Goal: Task Accomplishment & Management: Manage account settings

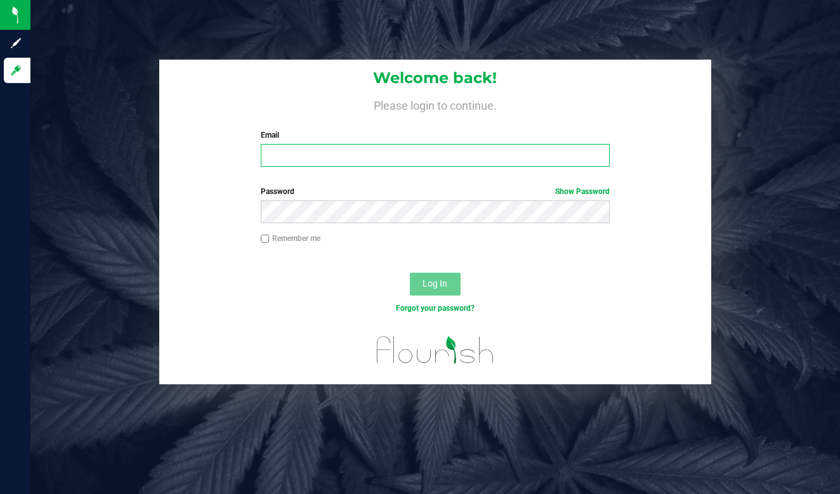
type input "[EMAIL_ADDRESS][DOMAIN_NAME]"
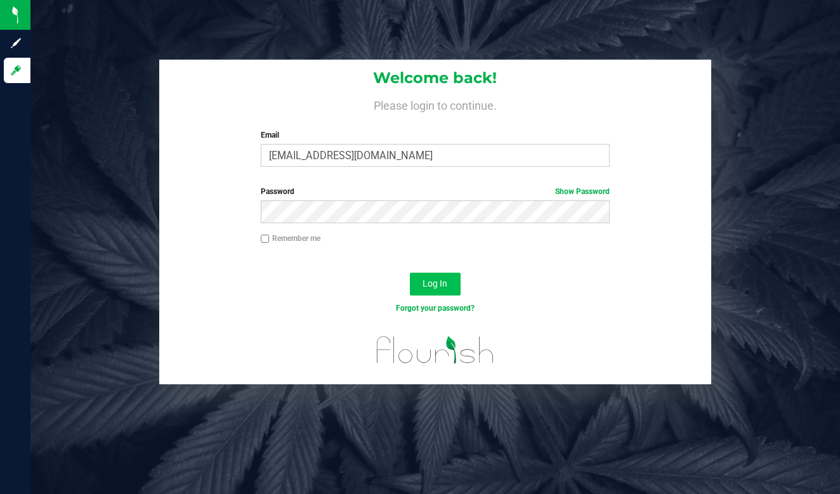
click at [441, 281] on span "Log In" at bounding box center [435, 284] width 25 height 10
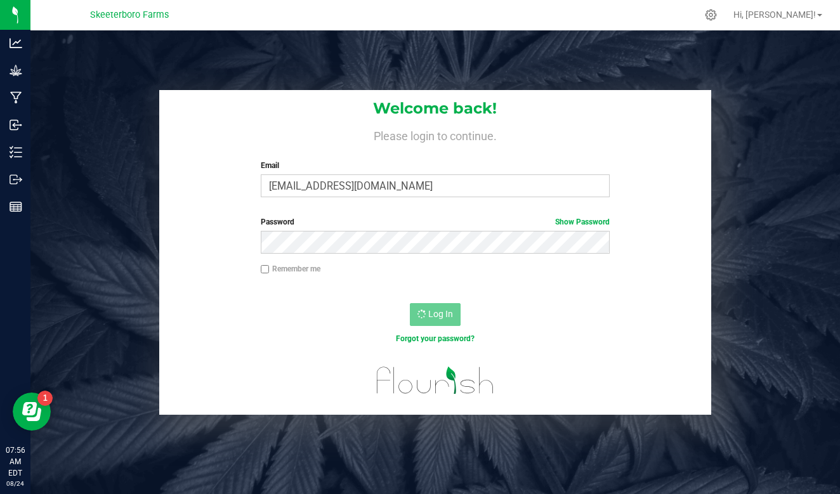
click at [512, 322] on div "Log In" at bounding box center [435, 319] width 553 height 43
click at [583, 220] on link "Show Password" at bounding box center [582, 222] width 55 height 9
click at [583, 220] on link "Hide Password" at bounding box center [584, 222] width 51 height 9
click at [805, 8] on link "Hi, [PERSON_NAME]!" at bounding box center [778, 14] width 99 height 13
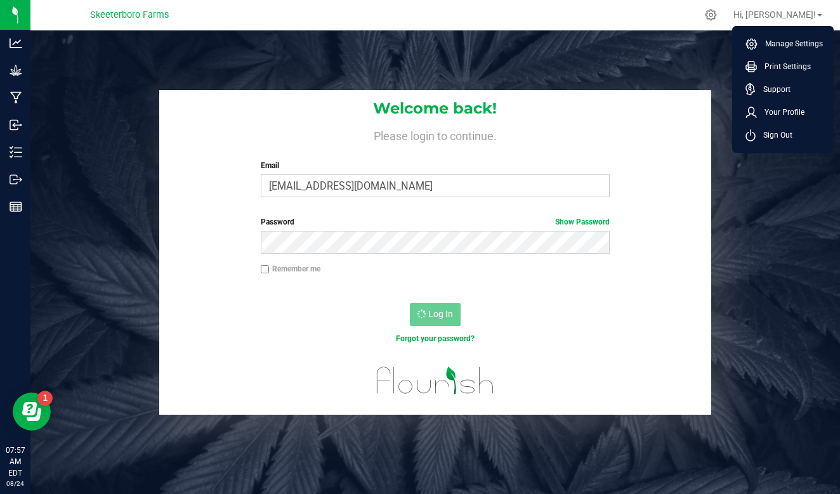
click at [769, 171] on div "Welcome back! Please login to continue. Email skeeterborofarms@gmail.com Requir…" at bounding box center [435, 252] width 829 height 325
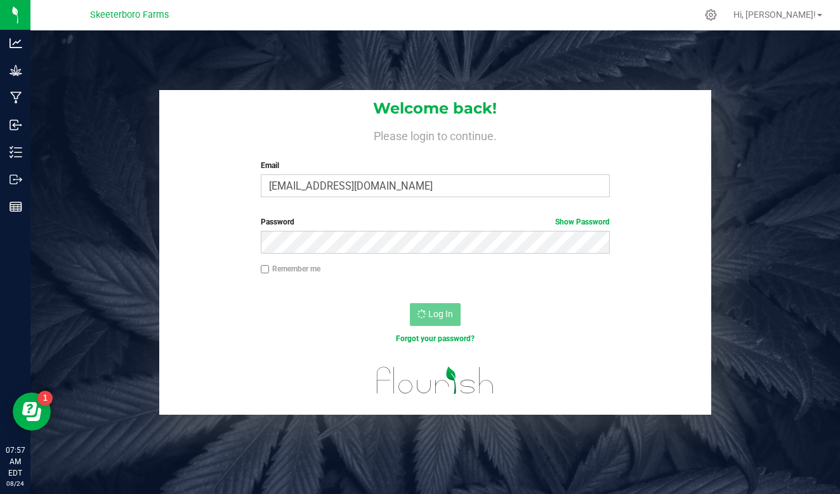
click at [669, 202] on div "Welcome back! Please login to continue. Email skeeterborofarms@gmail.com Requir…" at bounding box center [435, 148] width 553 height 117
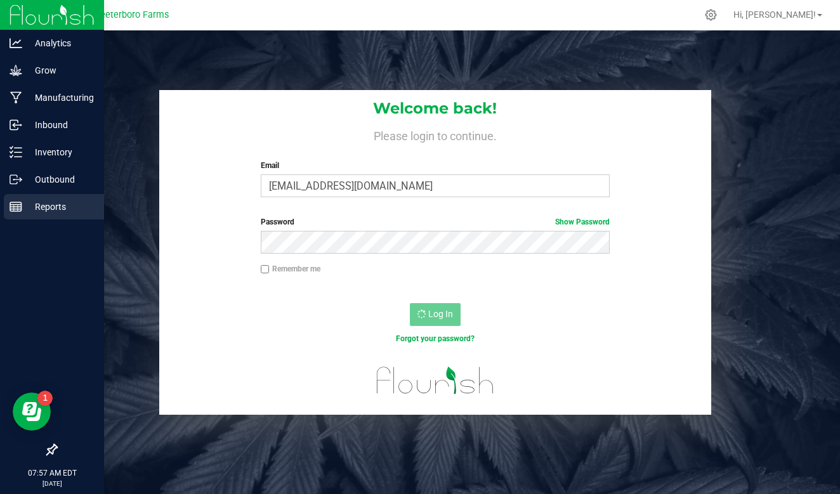
click at [13, 202] on icon at bounding box center [16, 207] width 13 height 13
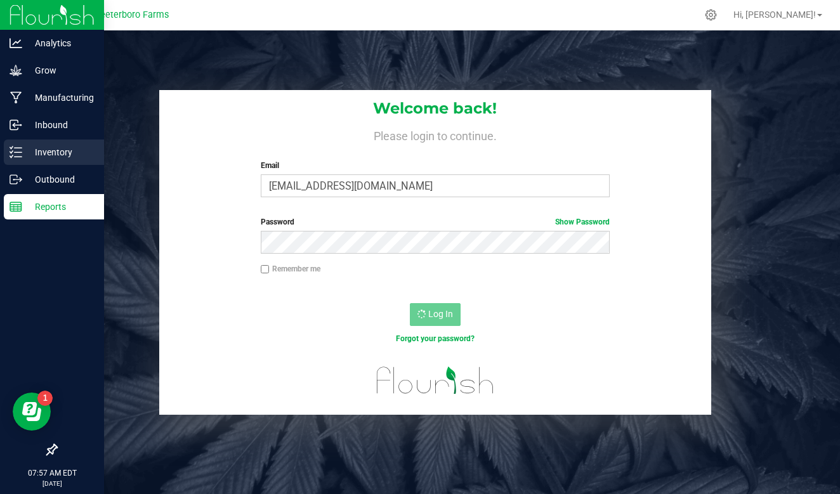
click at [52, 160] on div "Inventory" at bounding box center [54, 152] width 100 height 25
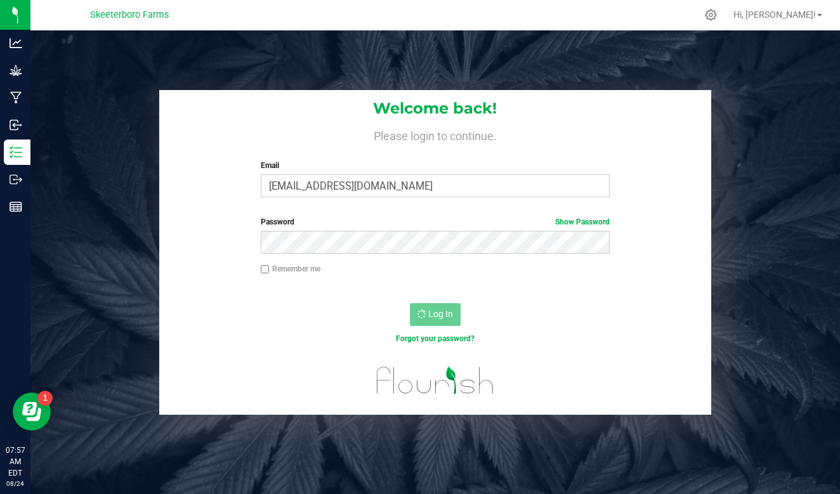
click at [266, 266] on input "Remember me" at bounding box center [265, 269] width 9 height 9
checkbox input "true"
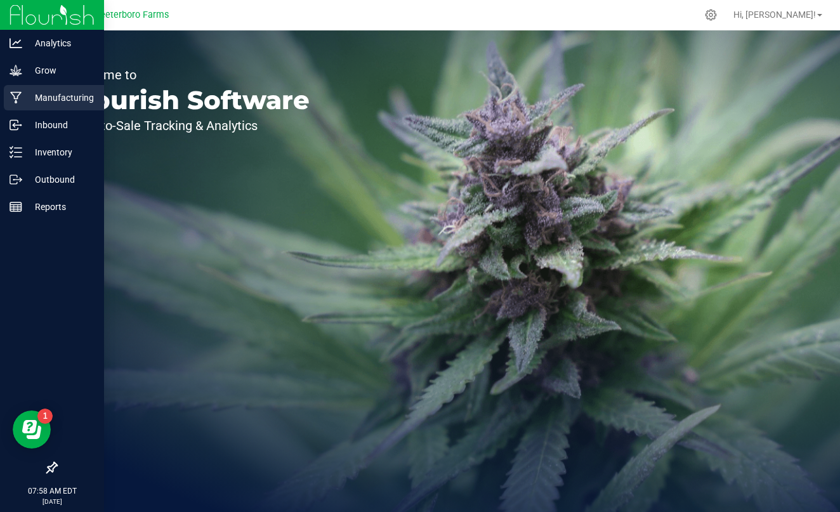
click at [46, 96] on p "Manufacturing" at bounding box center [60, 97] width 76 height 15
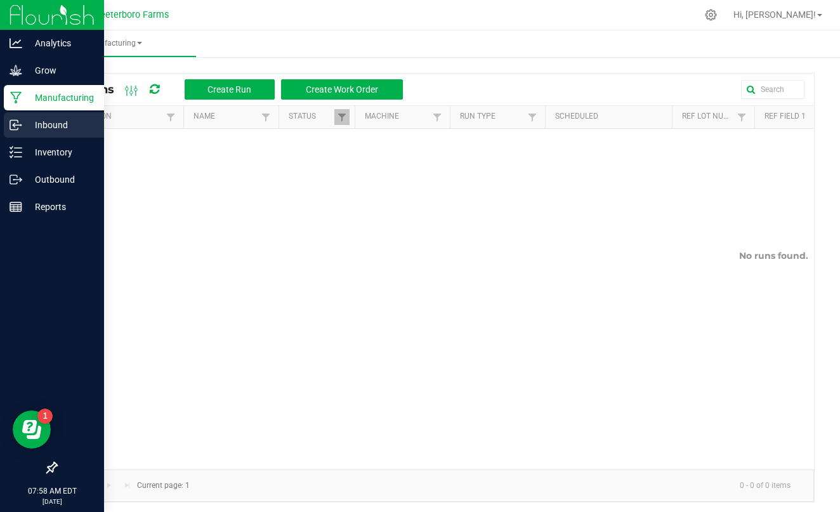
click at [41, 133] on div "Inbound" at bounding box center [54, 124] width 100 height 25
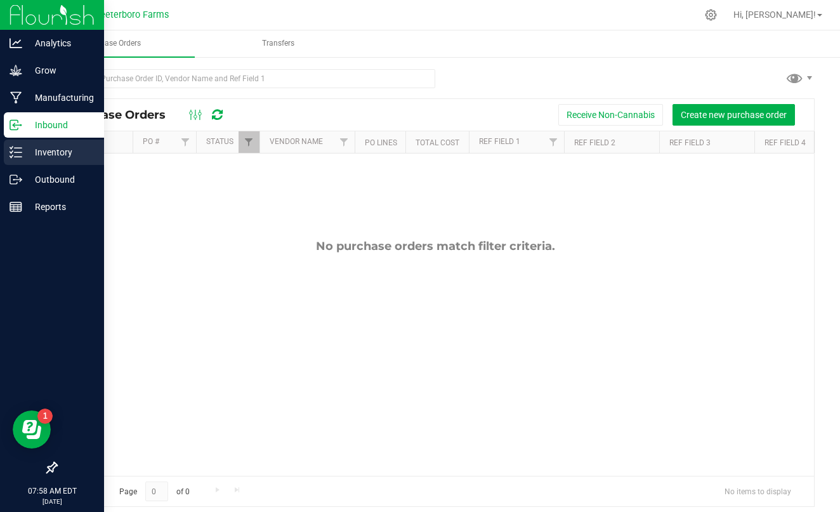
click at [44, 153] on p "Inventory" at bounding box center [60, 152] width 76 height 15
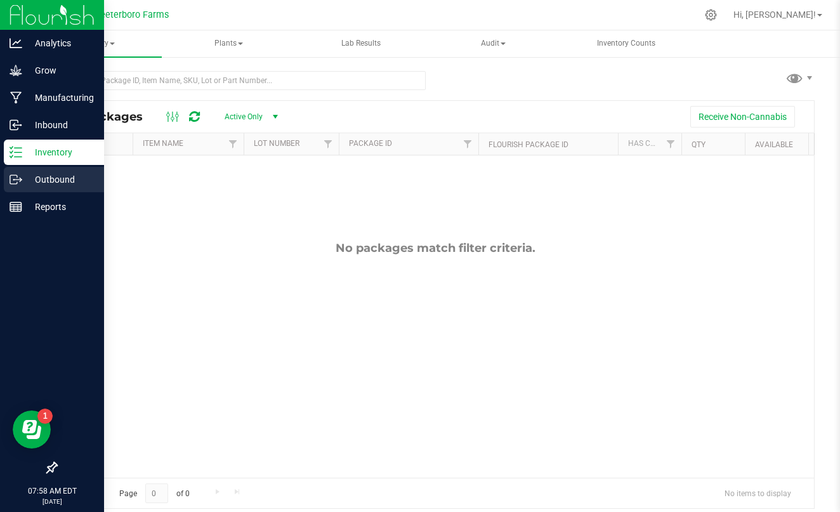
click at [44, 185] on p "Outbound" at bounding box center [60, 179] width 76 height 15
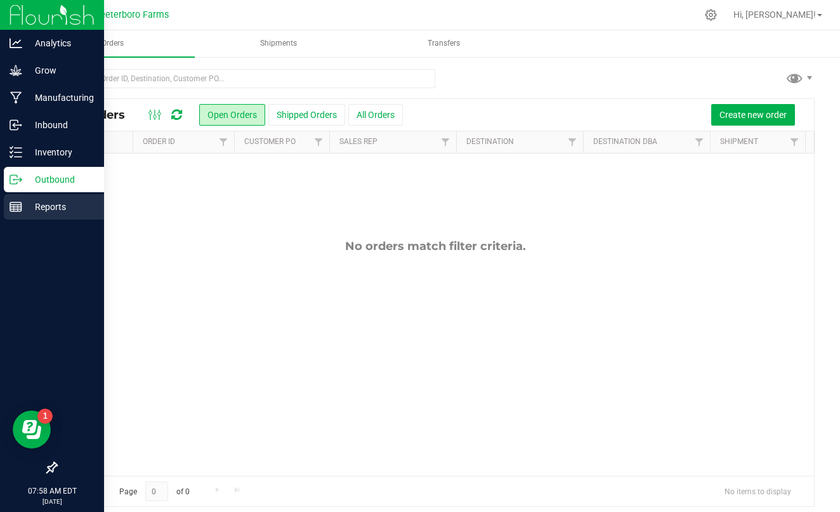
click at [45, 204] on p "Reports" at bounding box center [60, 206] width 76 height 15
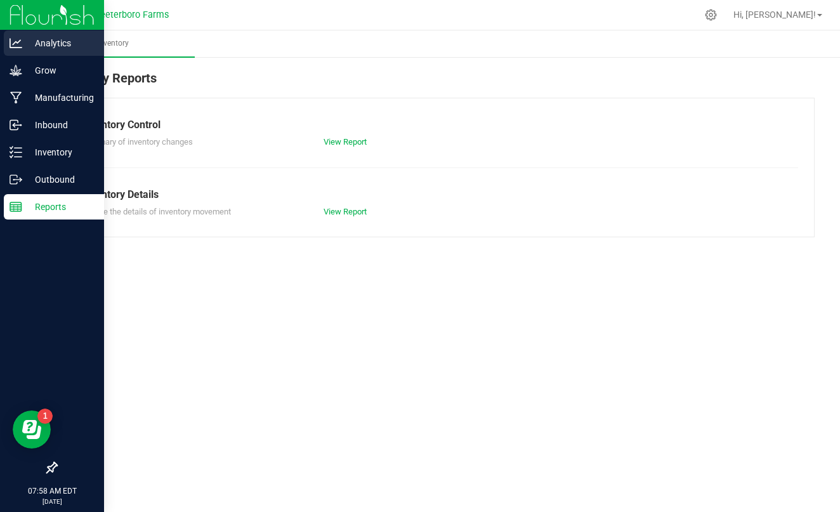
click at [31, 46] on p "Analytics" at bounding box center [60, 43] width 76 height 15
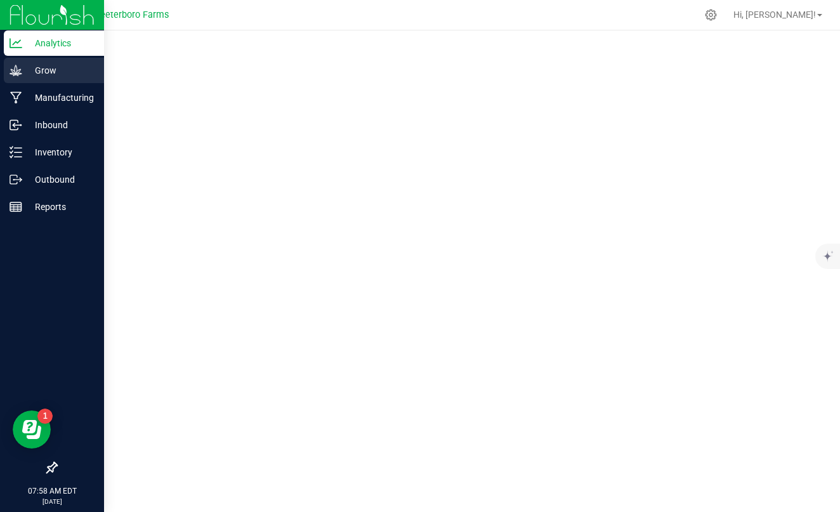
click at [58, 77] on p "Grow" at bounding box center [60, 70] width 76 height 15
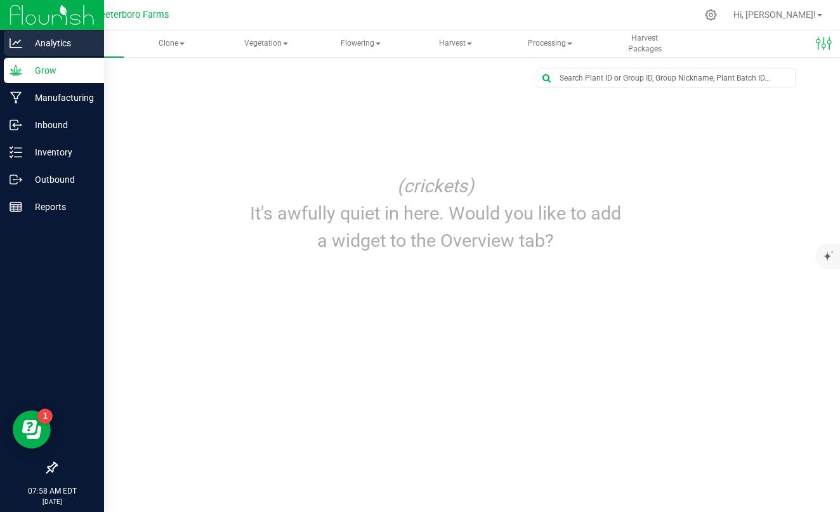
click at [57, 48] on p "Analytics" at bounding box center [60, 43] width 76 height 15
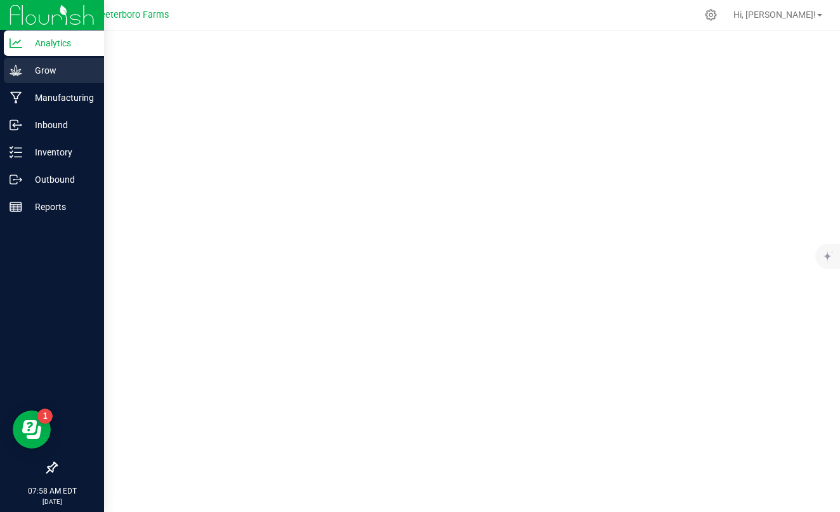
click at [58, 72] on p "Grow" at bounding box center [60, 70] width 76 height 15
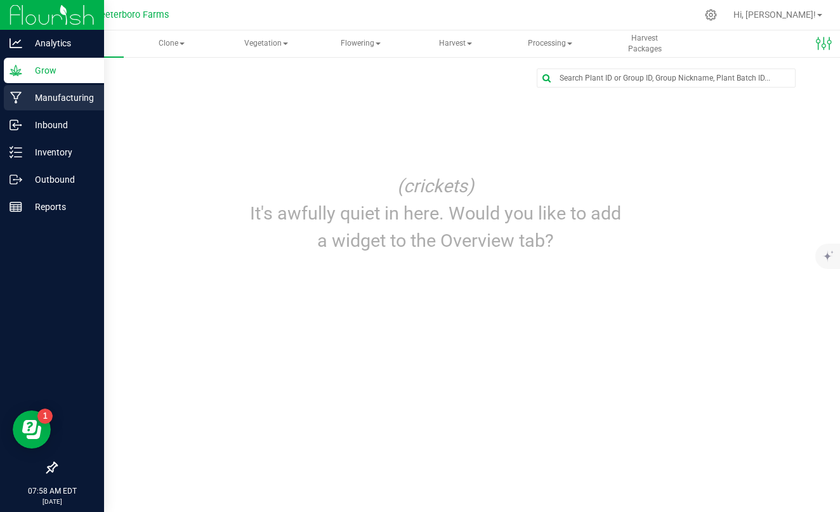
click at [68, 98] on p "Manufacturing" at bounding box center [60, 97] width 76 height 15
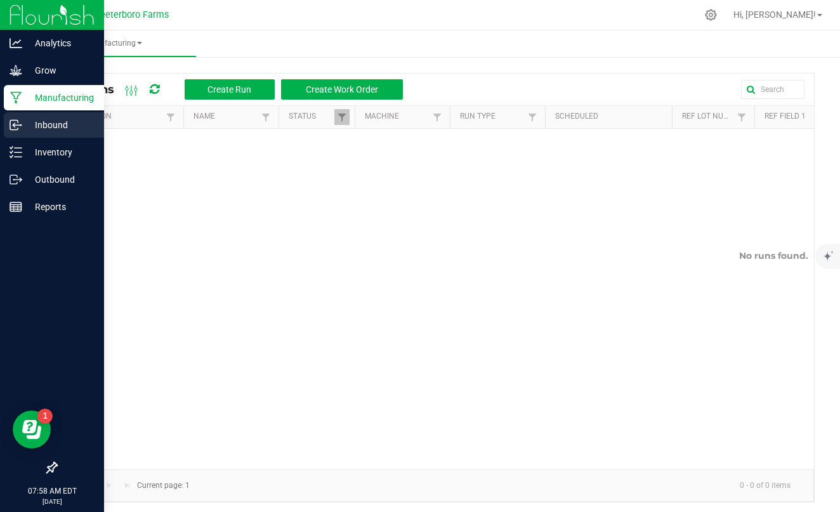
click at [64, 121] on p "Inbound" at bounding box center [60, 124] width 76 height 15
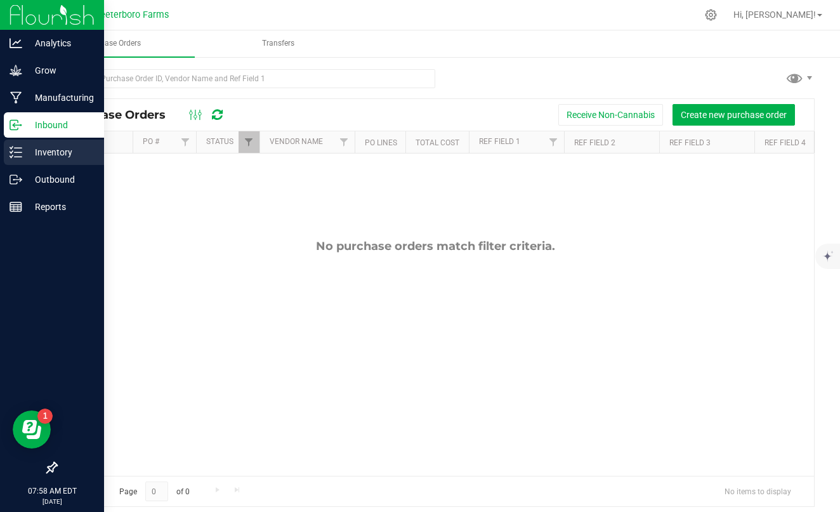
click at [61, 147] on p "Inventory" at bounding box center [60, 152] width 76 height 15
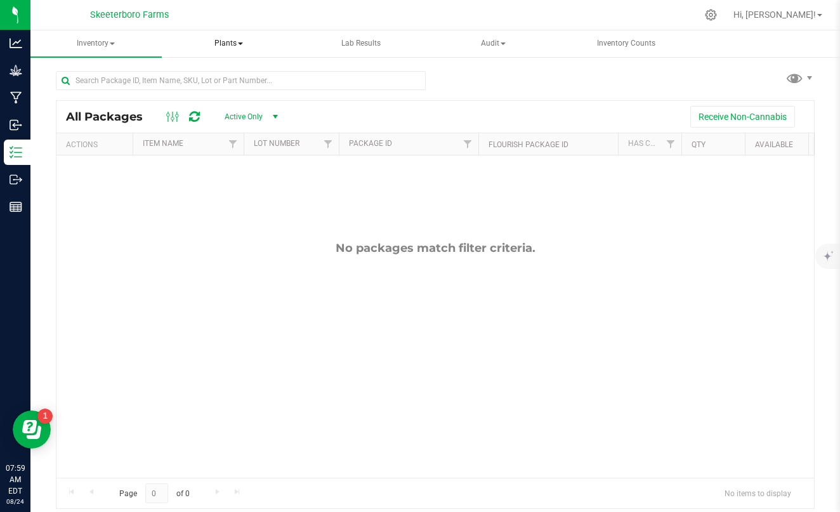
click at [236, 44] on span "Plants" at bounding box center [229, 43] width 130 height 25
click at [224, 74] on span "All plants" at bounding box center [216, 75] width 73 height 11
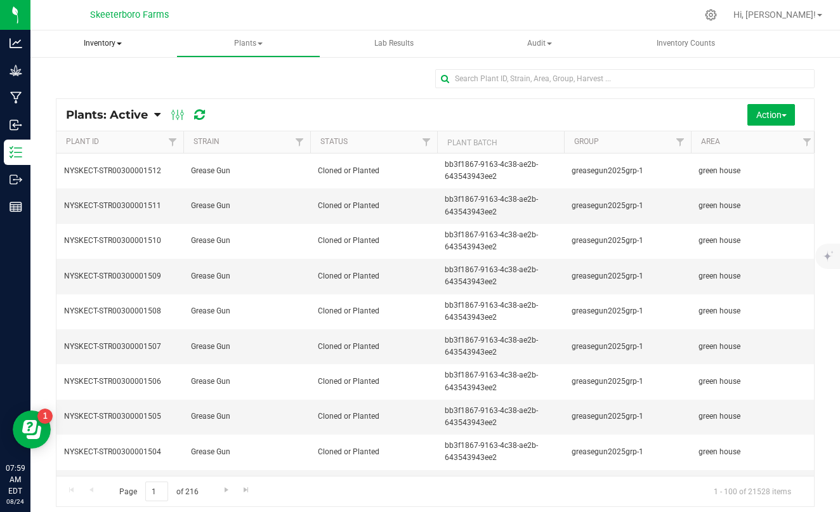
click at [102, 48] on span "Inventory" at bounding box center [102, 43] width 145 height 27
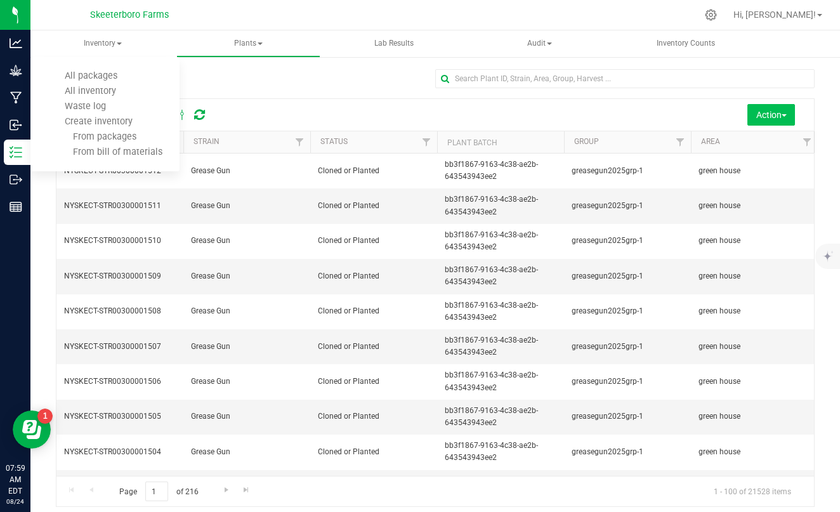
click at [757, 116] on span "Action" at bounding box center [772, 115] width 30 height 10
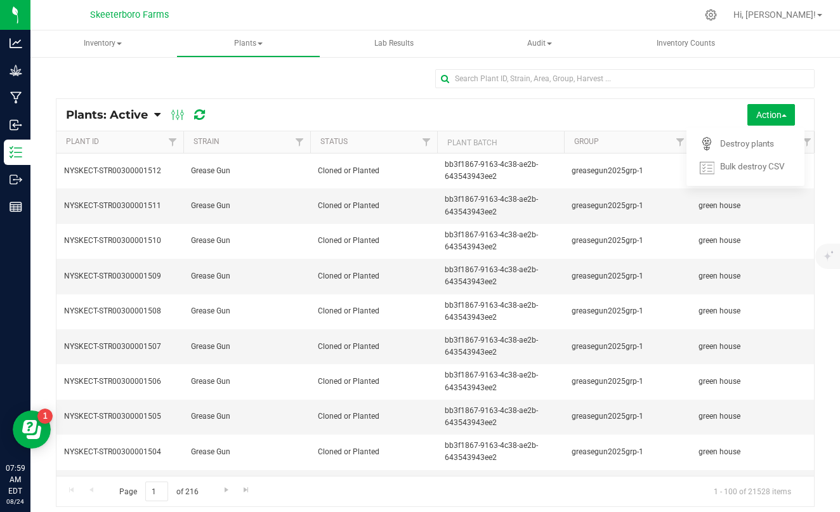
click at [606, 120] on div "Action Schedule destroy Destroy plants Bulk destroy CSV" at bounding box center [512, 115] width 586 height 22
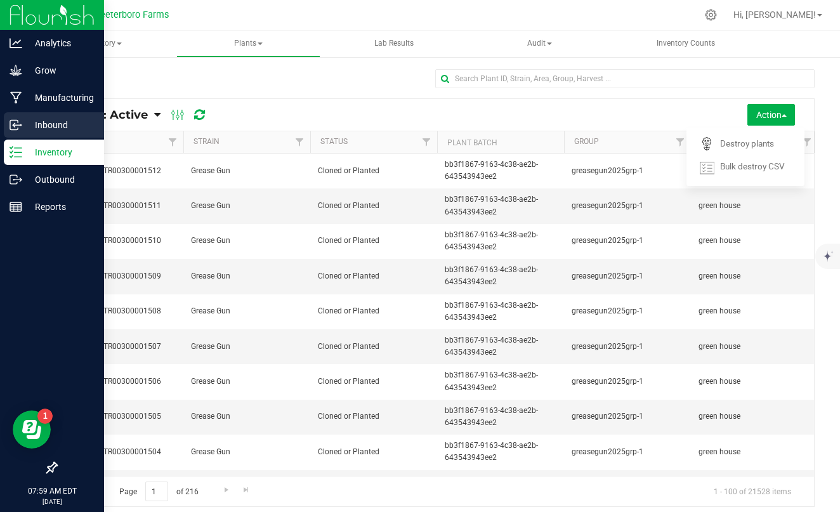
click at [25, 119] on p "Inbound" at bounding box center [60, 124] width 76 height 15
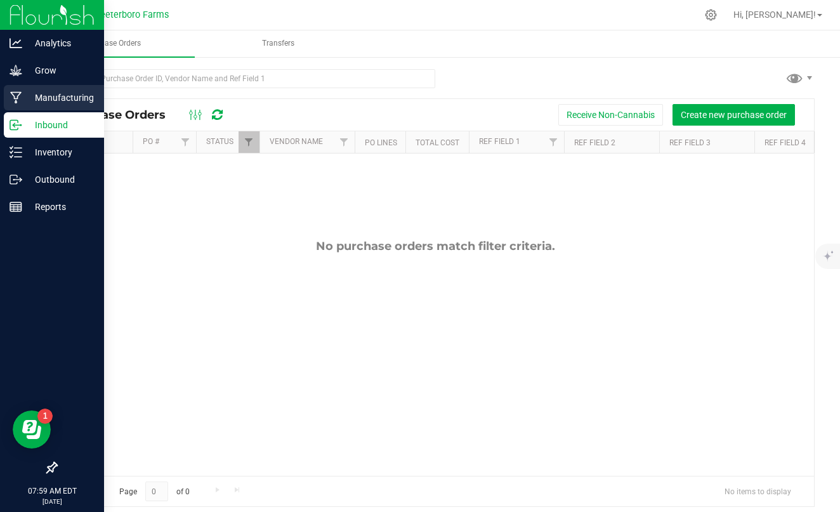
click at [36, 94] on p "Manufacturing" at bounding box center [60, 97] width 76 height 15
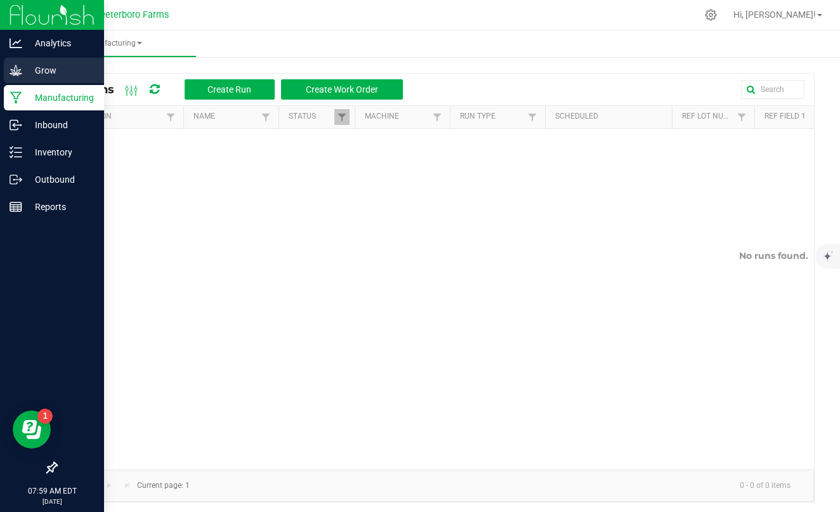
click at [36, 72] on p "Grow" at bounding box center [60, 70] width 76 height 15
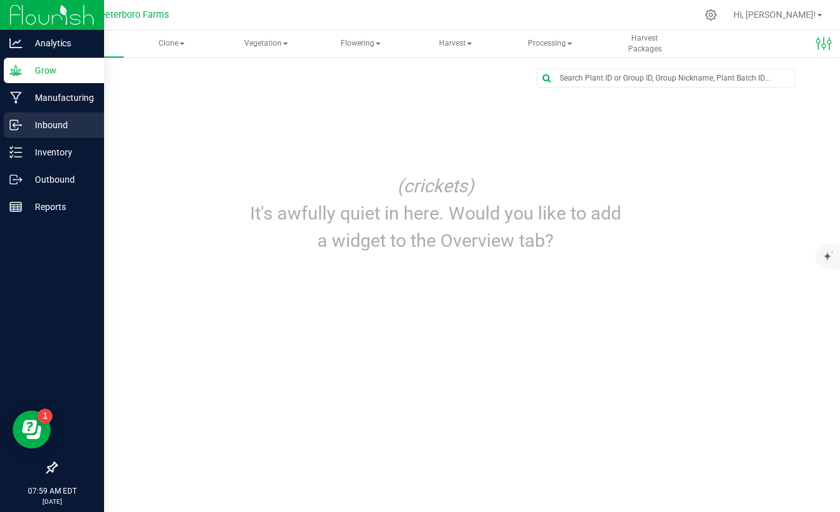
click at [34, 135] on div "Inbound" at bounding box center [54, 124] width 100 height 25
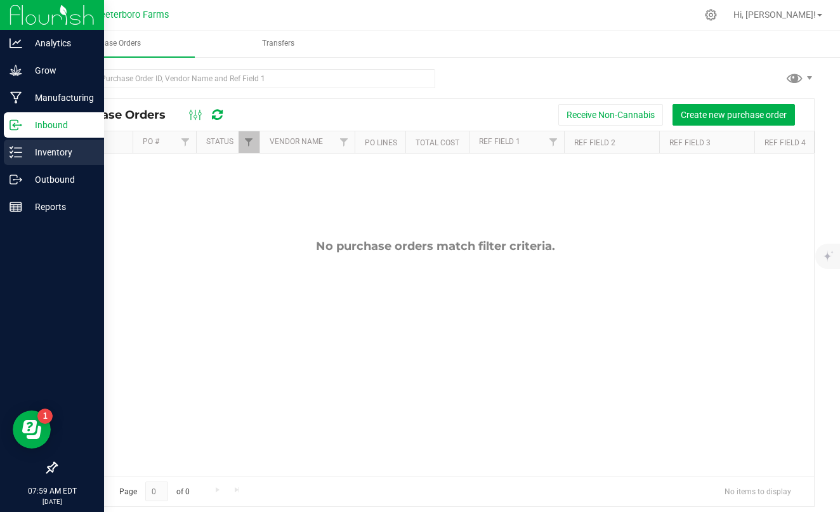
click at [35, 162] on div "Inventory" at bounding box center [54, 152] width 100 height 25
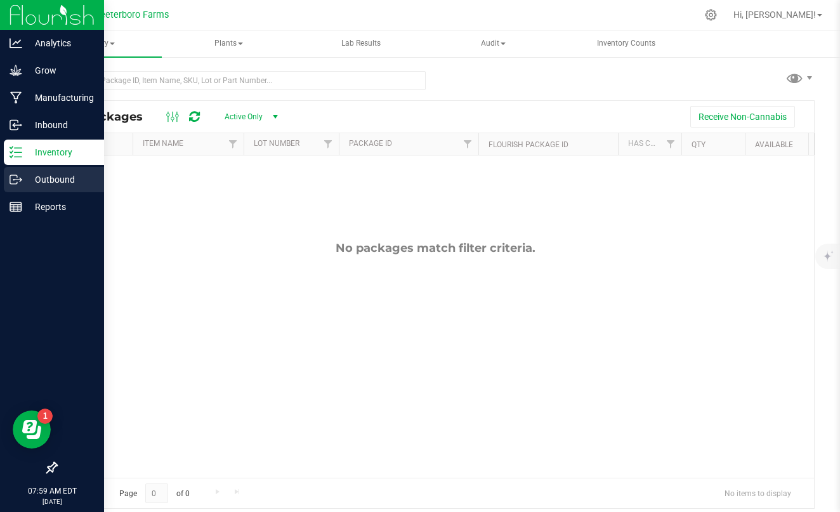
click at [38, 180] on p "Outbound" at bounding box center [60, 179] width 76 height 15
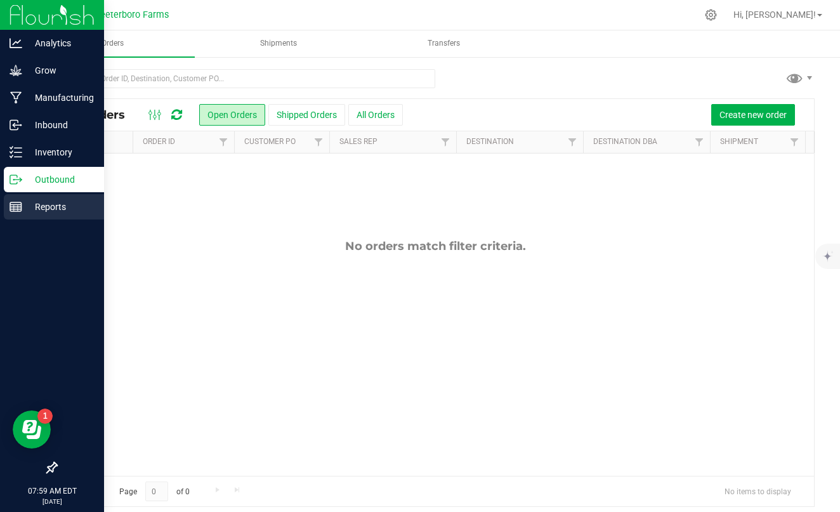
click at [48, 209] on p "Reports" at bounding box center [60, 206] width 76 height 15
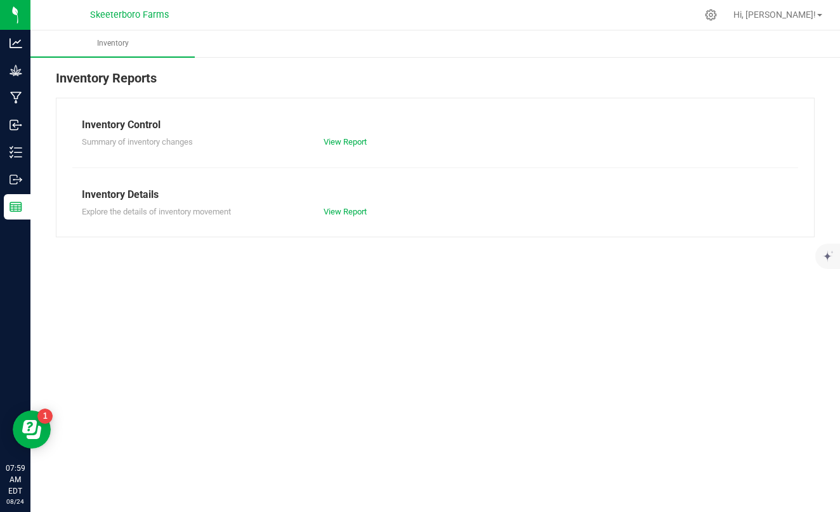
click at [108, 18] on span "Skeeterboro Farms" at bounding box center [129, 15] width 79 height 11
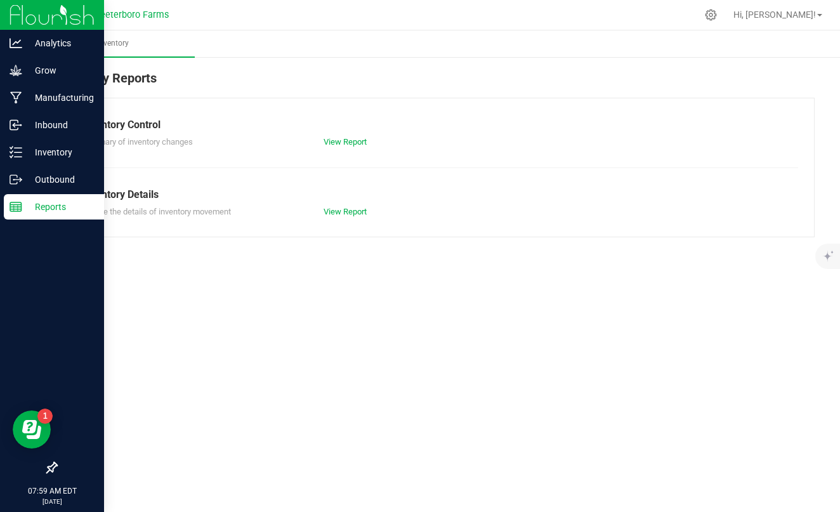
click at [22, 17] on img at bounding box center [52, 15] width 85 height 30
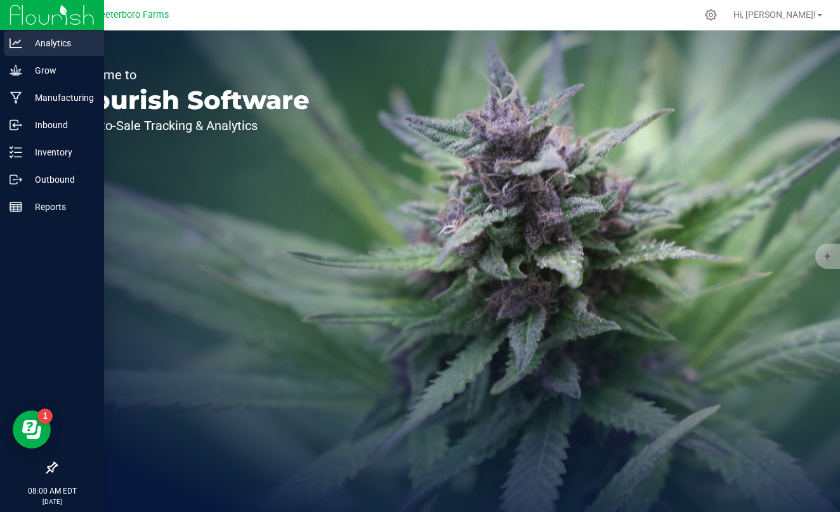
click at [12, 48] on icon at bounding box center [16, 43] width 13 height 10
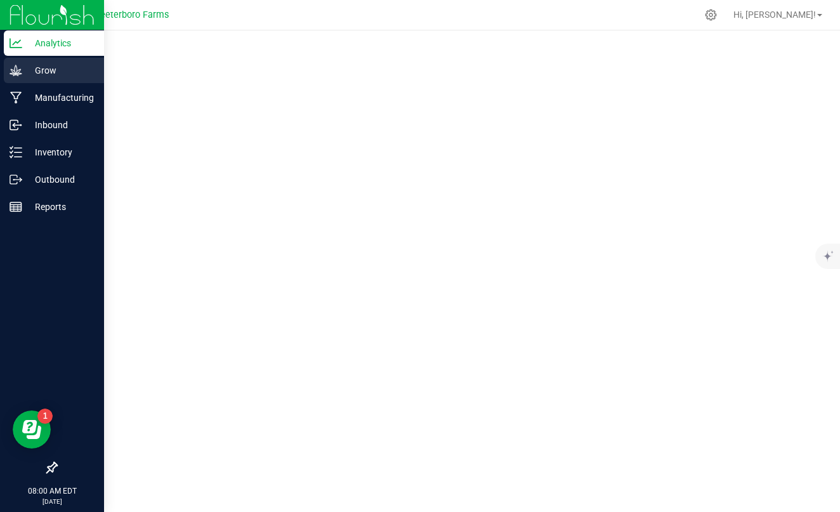
click at [56, 68] on p "Grow" at bounding box center [60, 70] width 76 height 15
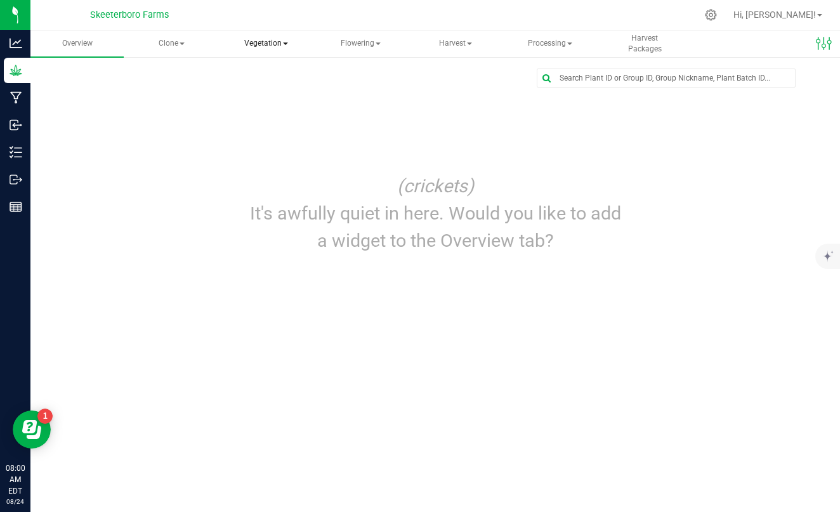
click at [271, 48] on span "Vegetation" at bounding box center [266, 43] width 92 height 25
click at [347, 43] on span "Flowering" at bounding box center [361, 43] width 92 height 25
click at [392, 79] on span "Create harvest" at bounding box center [378, 75] width 95 height 11
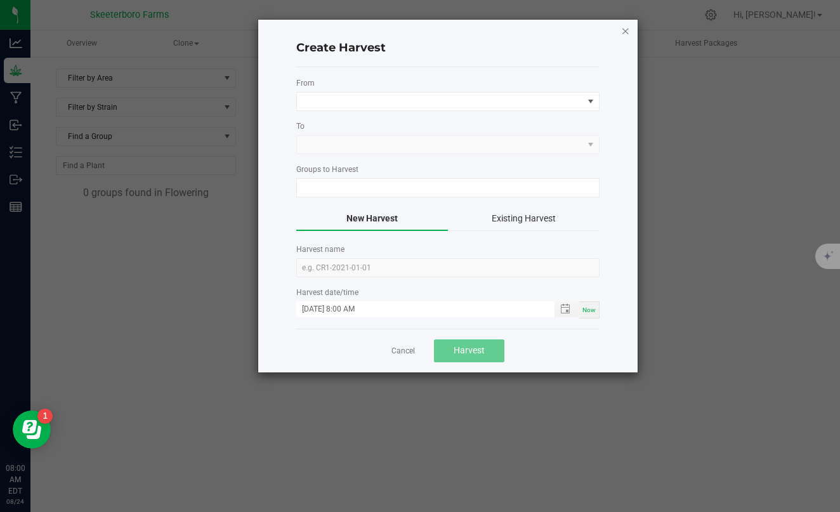
click at [625, 31] on icon "button" at bounding box center [625, 30] width 9 height 15
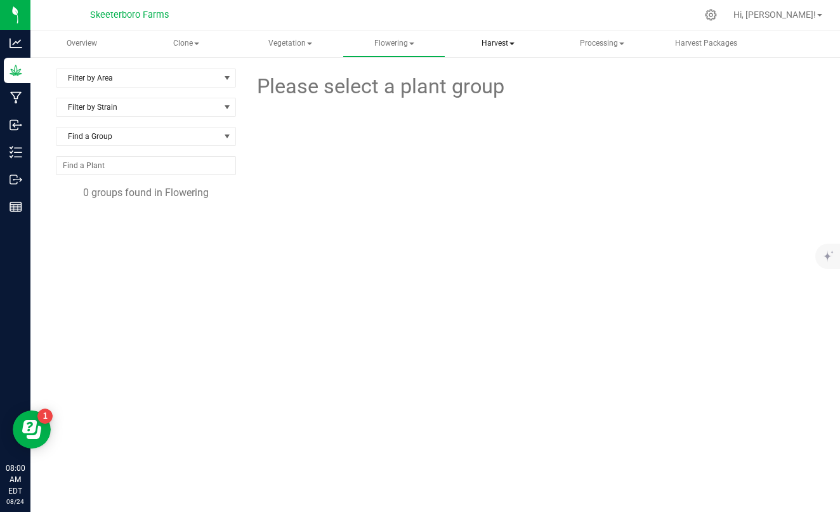
click at [497, 45] on span "Harvest" at bounding box center [498, 43] width 102 height 25
click at [597, 44] on span "Processing" at bounding box center [603, 43] width 102 height 25
click at [621, 90] on span "Processing harvests" at bounding box center [626, 91] width 117 height 11
click at [500, 46] on span "Harvest" at bounding box center [498, 43] width 102 height 25
click at [501, 75] on span "Harvests" at bounding box center [499, 75] width 70 height 11
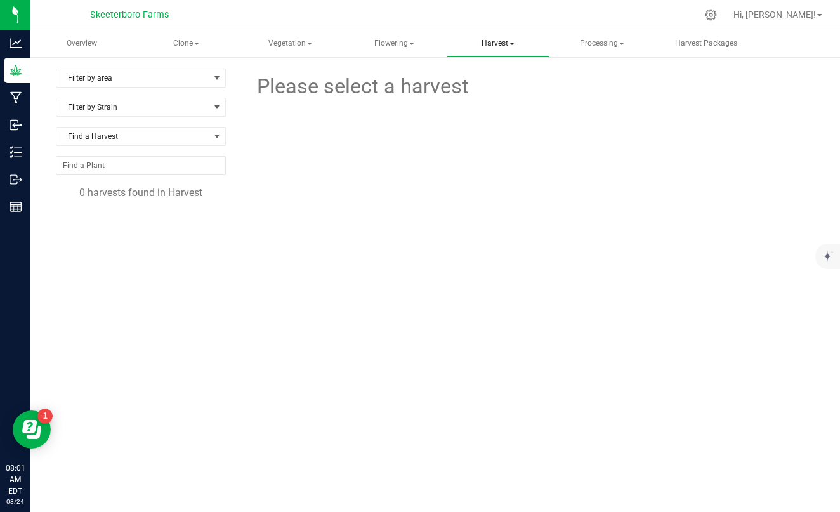
click at [498, 36] on span "Harvest" at bounding box center [498, 43] width 102 height 25
click at [499, 94] on span "Harvested plants" at bounding box center [516, 91] width 104 height 11
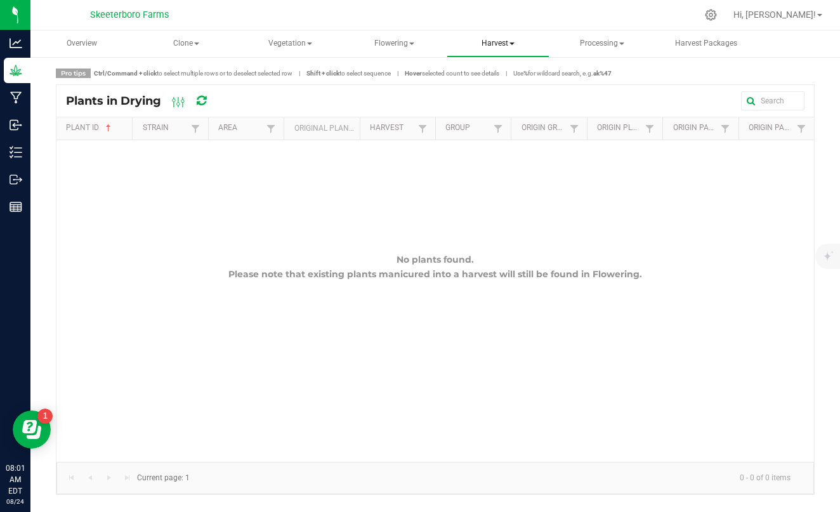
click at [495, 45] on span "Harvest" at bounding box center [498, 43] width 102 height 25
click at [491, 75] on span "Harvests" at bounding box center [499, 75] width 70 height 11
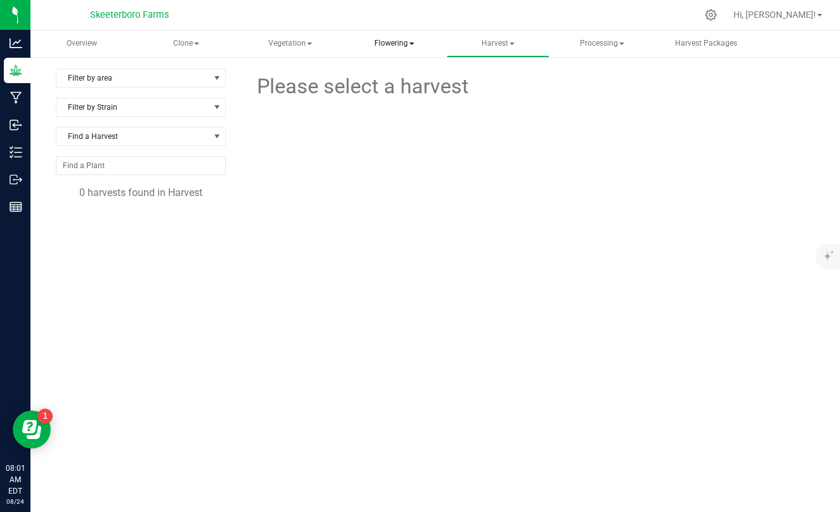
click at [388, 44] on span "Flowering" at bounding box center [394, 43] width 102 height 25
click at [402, 77] on span "Create harvest" at bounding box center [407, 75] width 95 height 11
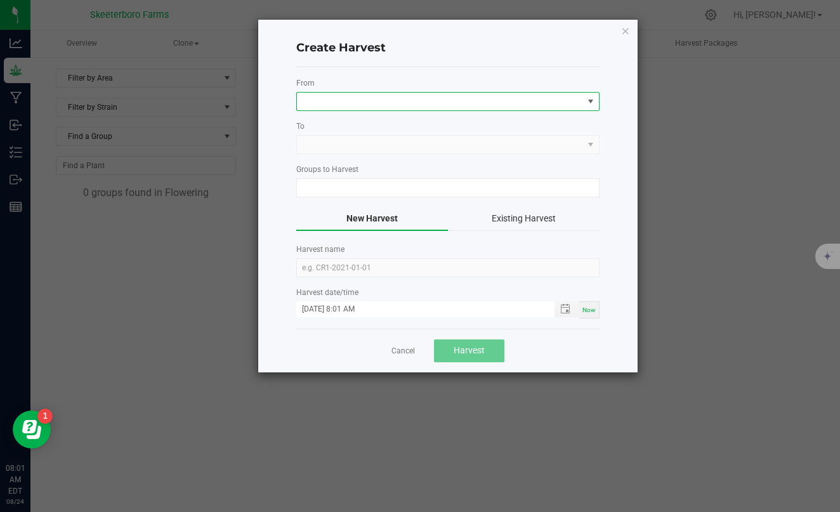
click at [590, 101] on span at bounding box center [591, 101] width 10 height 10
click at [476, 154] on li "Field 1" at bounding box center [448, 156] width 302 height 22
click at [474, 147] on span at bounding box center [440, 145] width 286 height 18
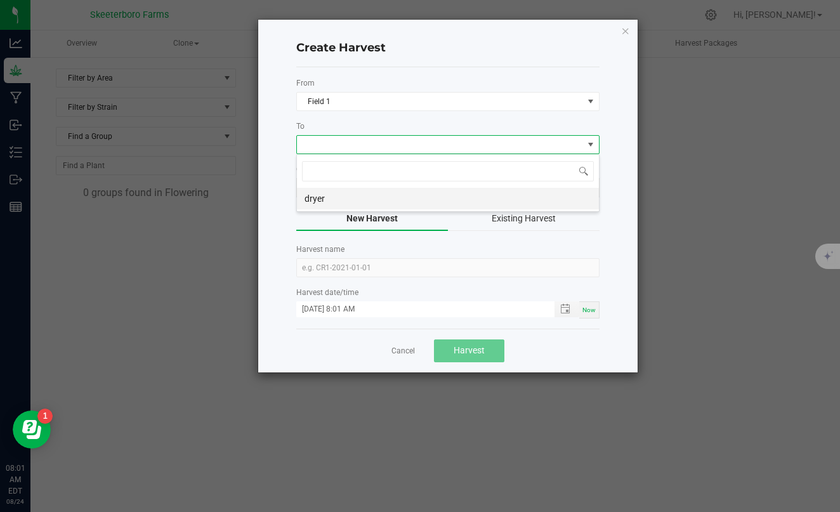
click at [442, 206] on li "dryer" at bounding box center [448, 199] width 302 height 22
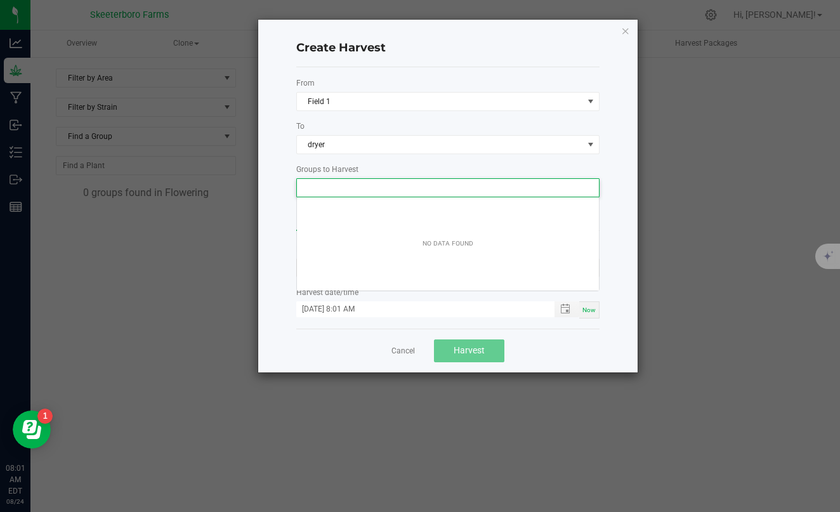
click at [447, 187] on input "NO DATA FOUND" at bounding box center [440, 188] width 286 height 18
click at [447, 189] on input "NO DATA FOUND" at bounding box center [440, 188] width 286 height 18
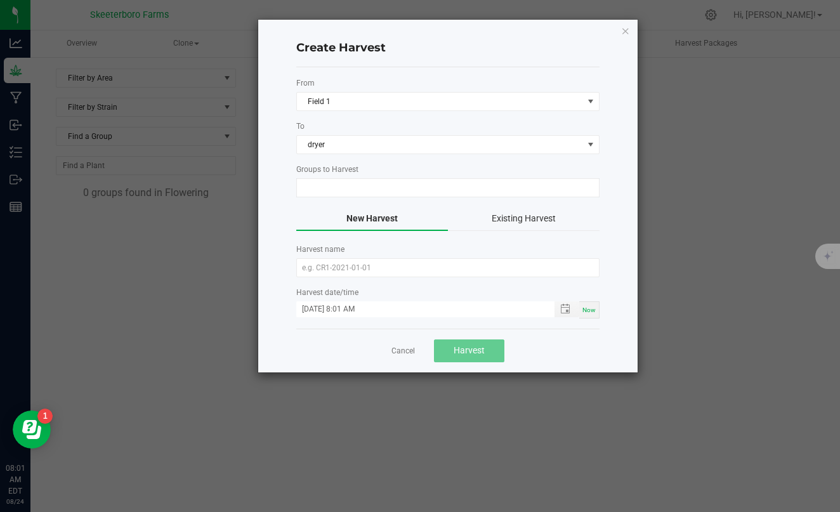
click at [285, 213] on div "Create Harvest From Field 1 To dryer Groups to Harvest New Harvest Existing Har…" at bounding box center [448, 196] width 380 height 353
click at [375, 268] on input "text" at bounding box center [447, 267] width 303 height 19
click at [564, 311] on span "Toggle popup" at bounding box center [565, 309] width 10 height 10
type input "top gun"
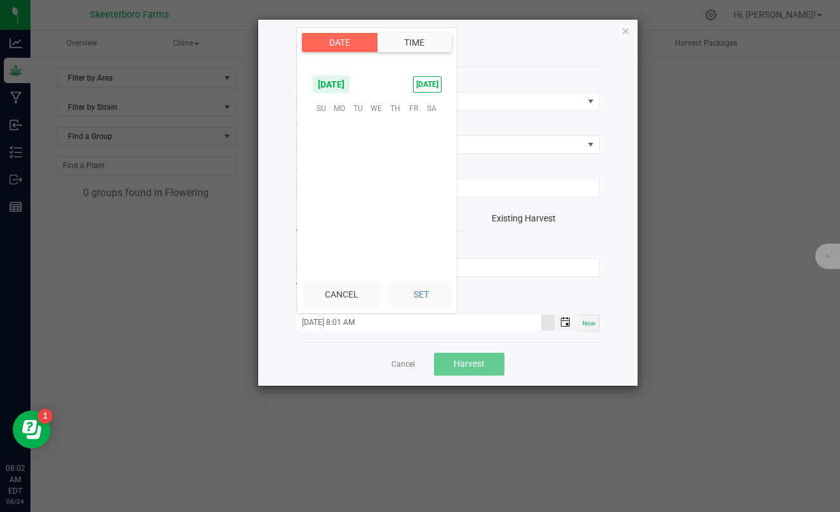
scroll to position [17, 0]
click at [357, 185] on span "19" at bounding box center [358, 187] width 18 height 20
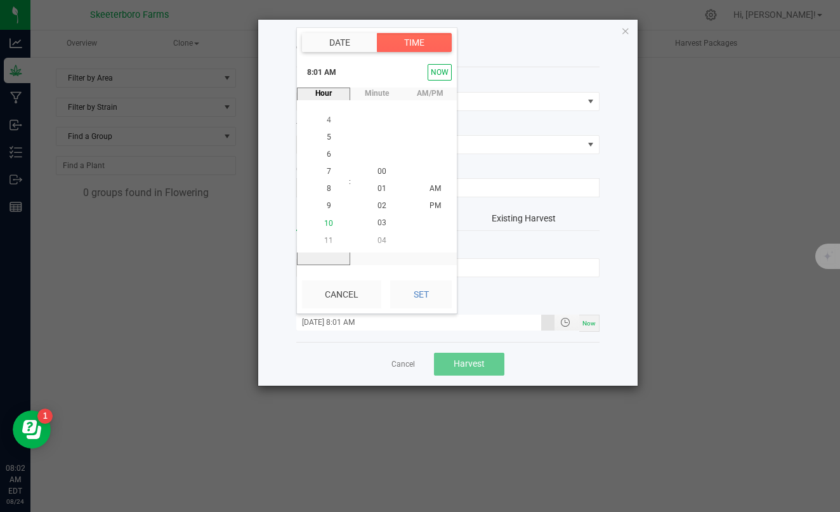
click at [328, 227] on span "10" at bounding box center [328, 223] width 9 height 9
click at [437, 186] on span "AM" at bounding box center [435, 188] width 11 height 9
click at [401, 298] on button "Set" at bounding box center [421, 295] width 62 height 28
type input "[DATE] 10:01 AM"
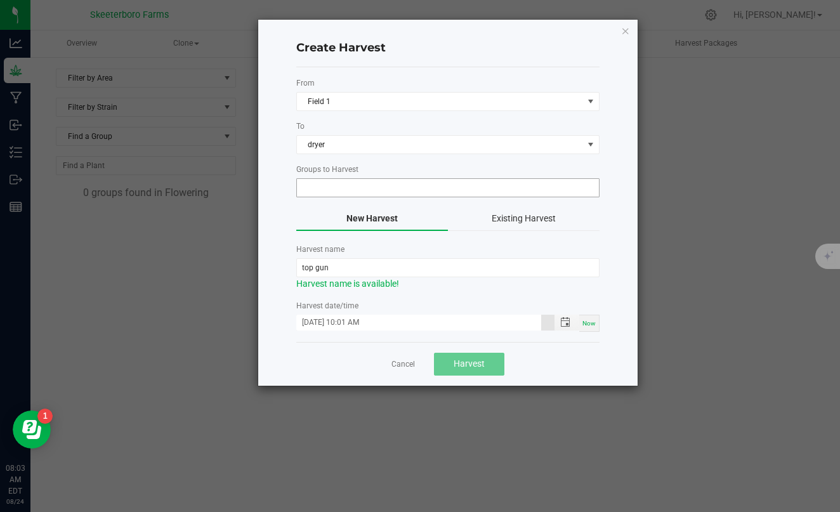
click at [374, 183] on input "NO DATA FOUND" at bounding box center [440, 188] width 286 height 18
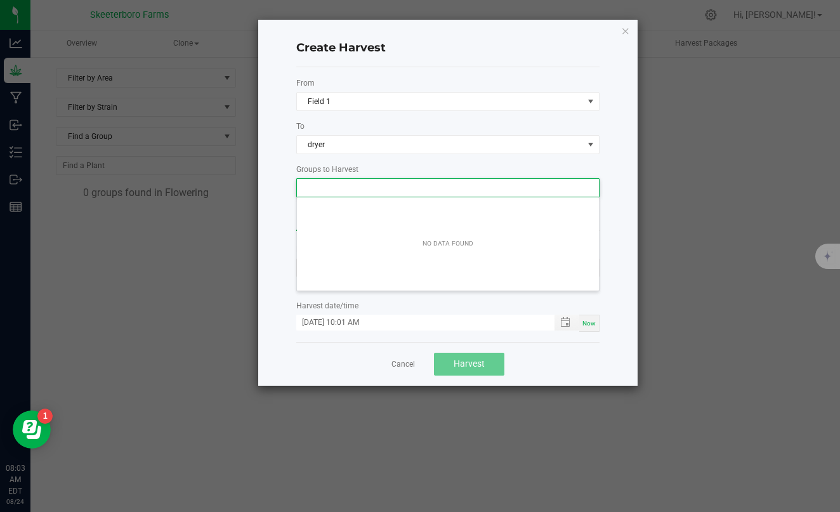
scroll to position [19, 303]
type input "top gun"
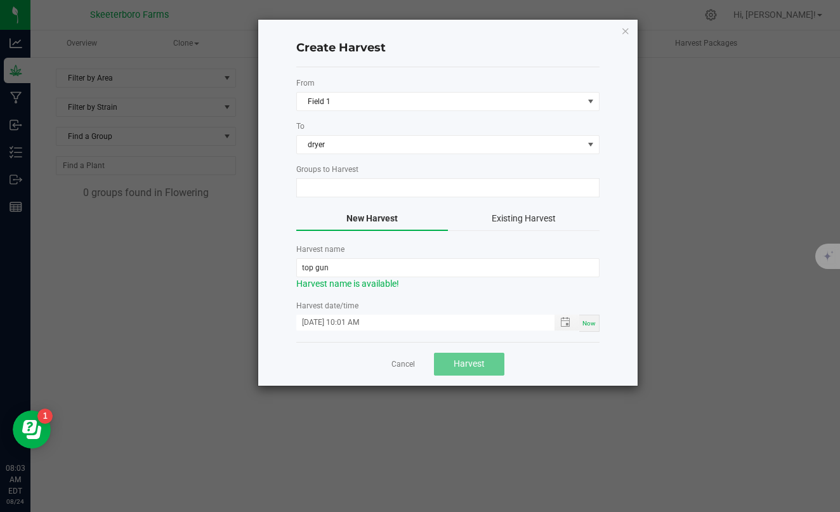
click at [520, 216] on button "Existing Harvest" at bounding box center [524, 219] width 152 height 24
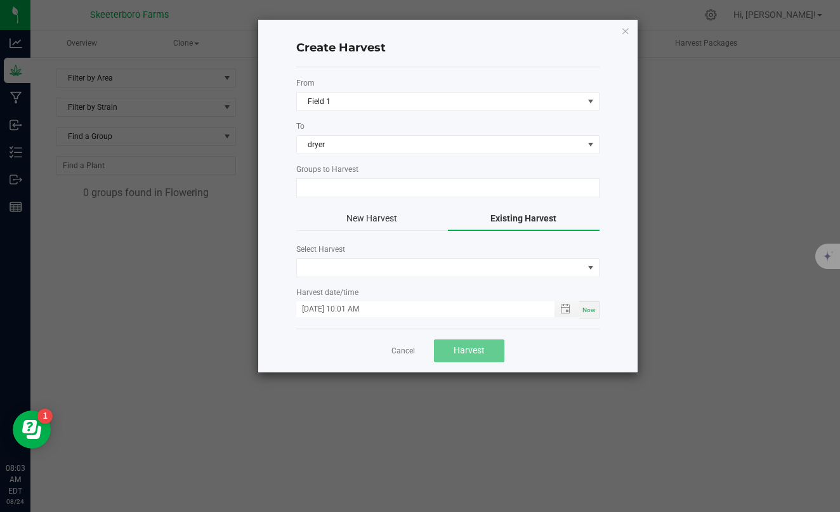
click at [380, 222] on button "New Harvest" at bounding box center [372, 219] width 152 height 24
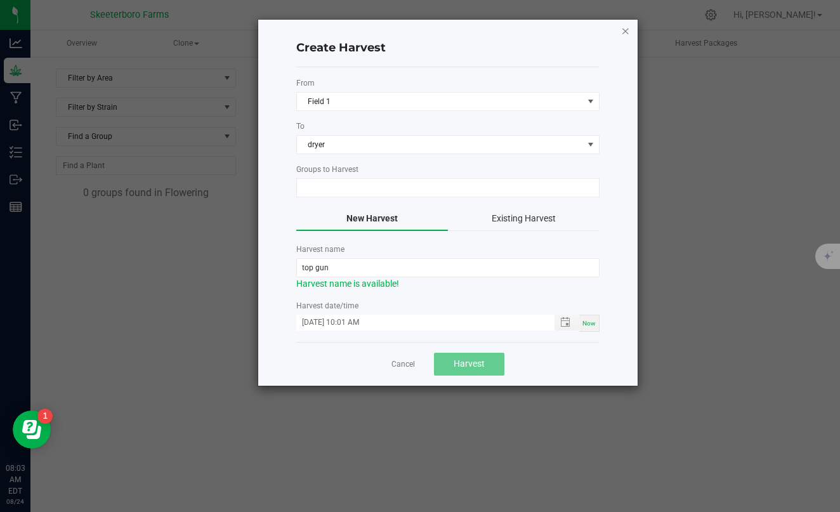
click at [626, 34] on icon "button" at bounding box center [625, 30] width 9 height 15
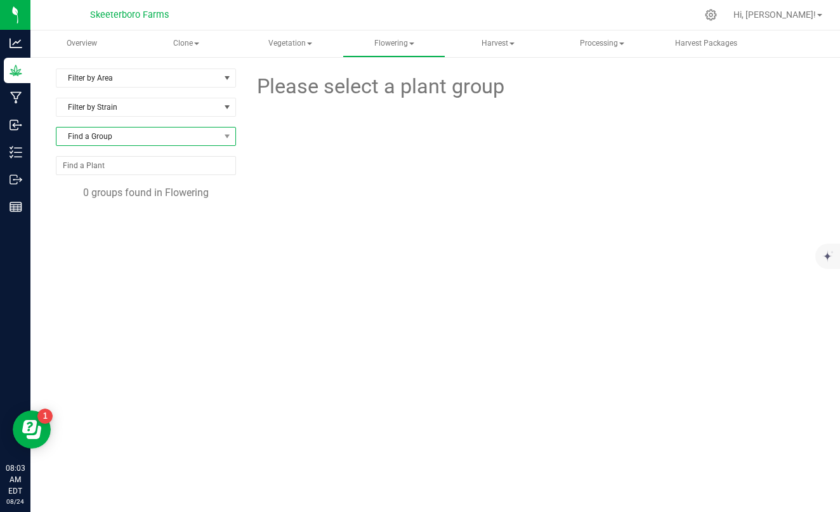
click at [172, 138] on span "Find a Group" at bounding box center [137, 137] width 163 height 18
click at [227, 135] on span at bounding box center [227, 136] width 10 height 10
click at [183, 119] on div "Filter by Strain" at bounding box center [146, 112] width 180 height 29
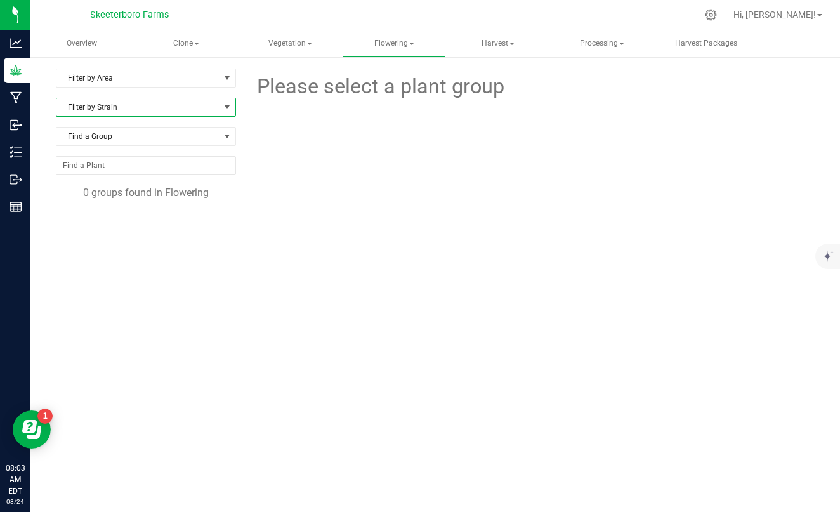
click at [185, 113] on span "Filter by Strain" at bounding box center [137, 107] width 163 height 18
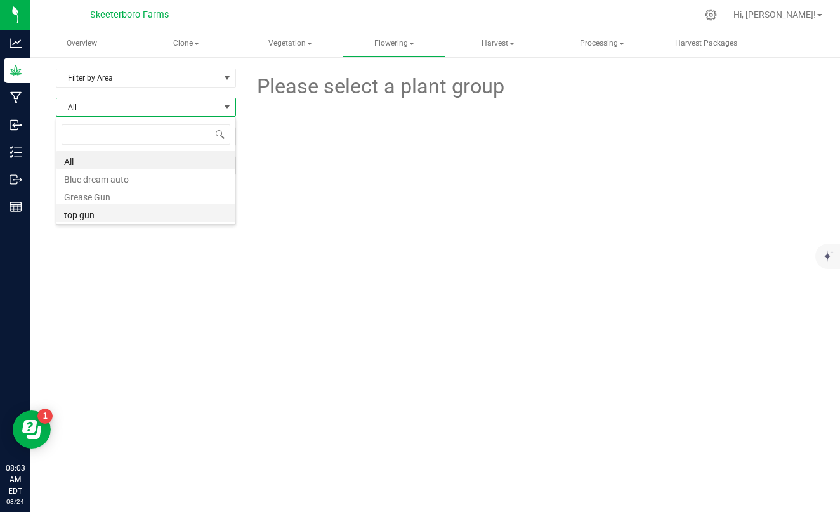
click at [83, 209] on li "top gun" at bounding box center [145, 213] width 179 height 18
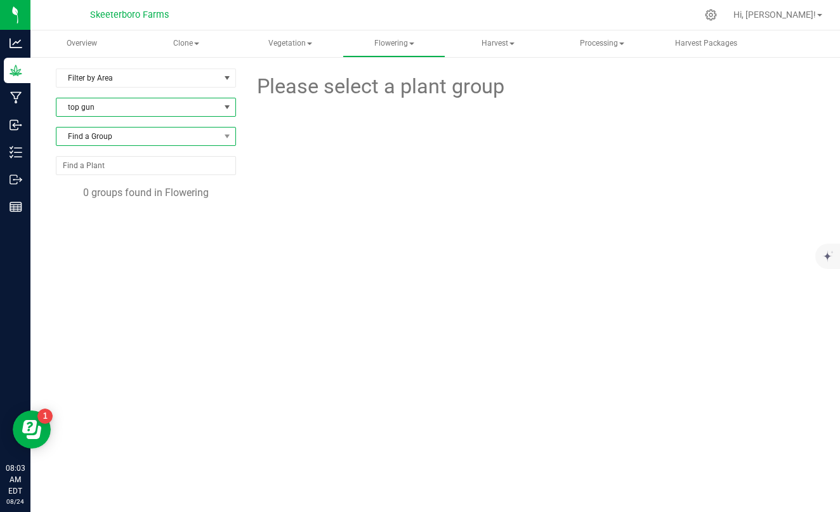
click at [138, 133] on span "Find a Group" at bounding box center [137, 137] width 163 height 18
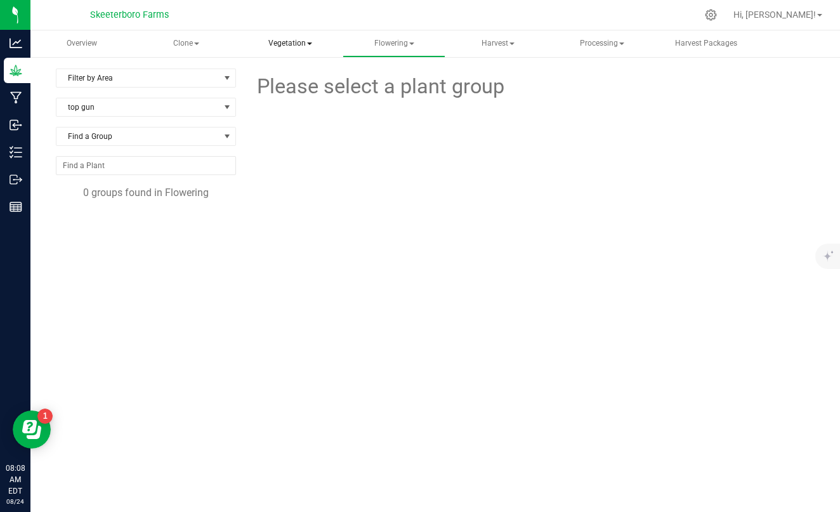
click at [292, 45] on span "Vegetation" at bounding box center [290, 43] width 102 height 25
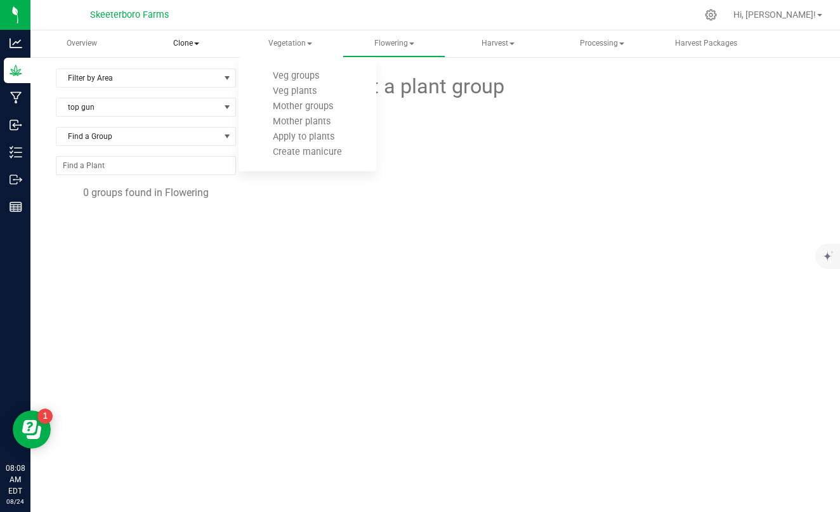
click at [194, 41] on span "Clone" at bounding box center [186, 43] width 102 height 25
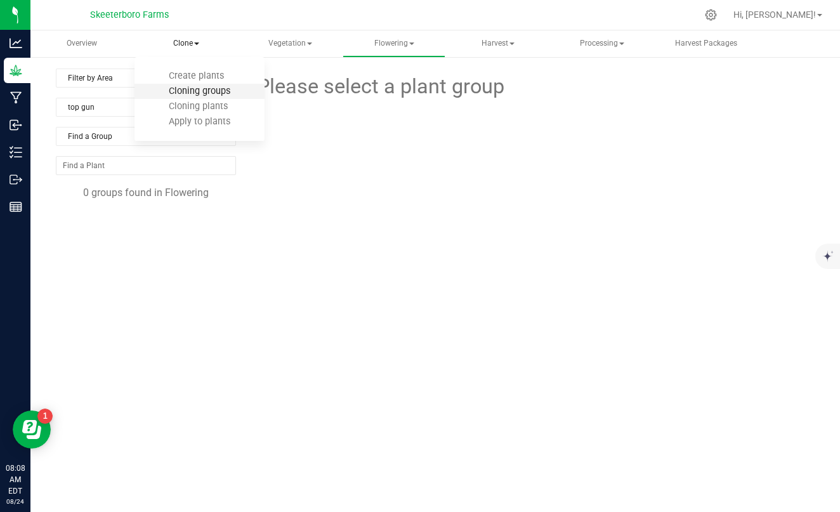
click at [203, 95] on span "Cloning groups" at bounding box center [200, 91] width 96 height 11
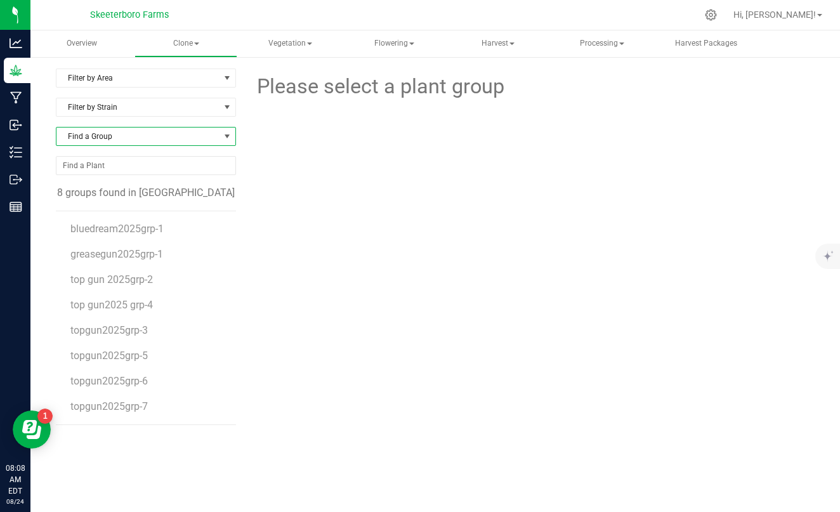
click at [115, 138] on span "Find a Group" at bounding box center [137, 137] width 163 height 18
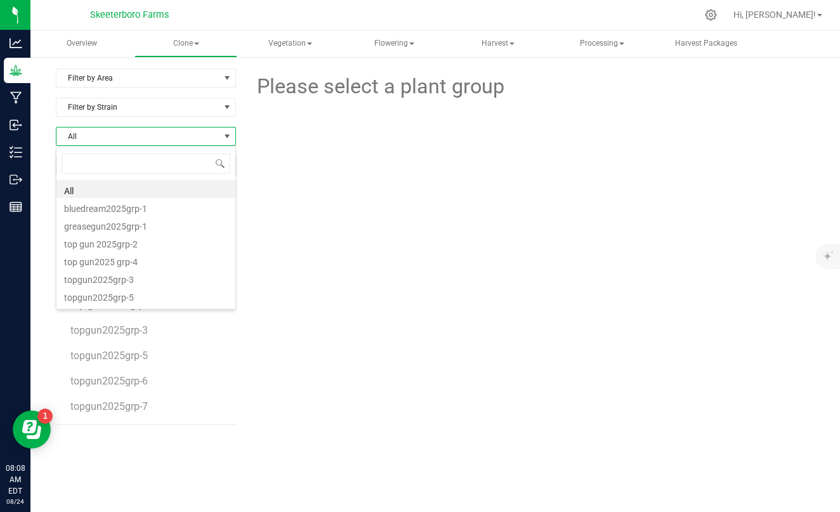
scroll to position [19, 180]
click at [115, 138] on span "All" at bounding box center [137, 137] width 163 height 18
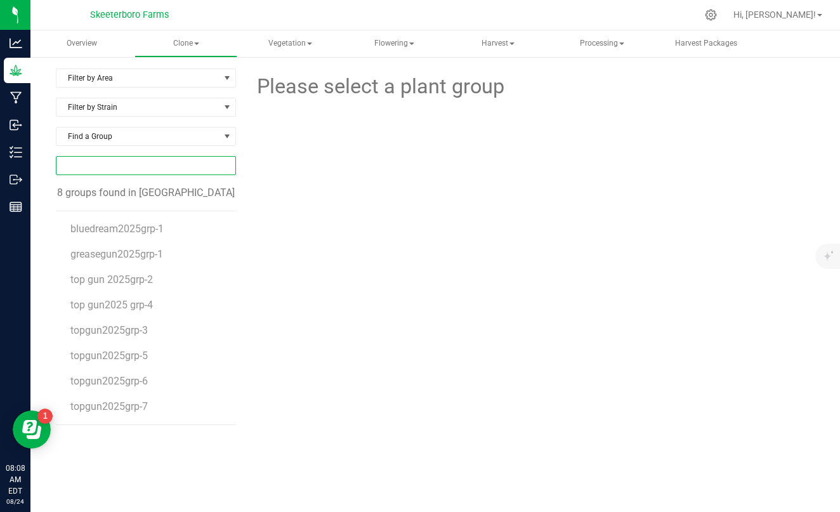
click at [106, 167] on input "NO DATA FOUND" at bounding box center [145, 166] width 179 height 18
click at [107, 131] on span "Find a Group" at bounding box center [137, 137] width 163 height 18
click at [286, 46] on span "Vegetation" at bounding box center [290, 43] width 102 height 25
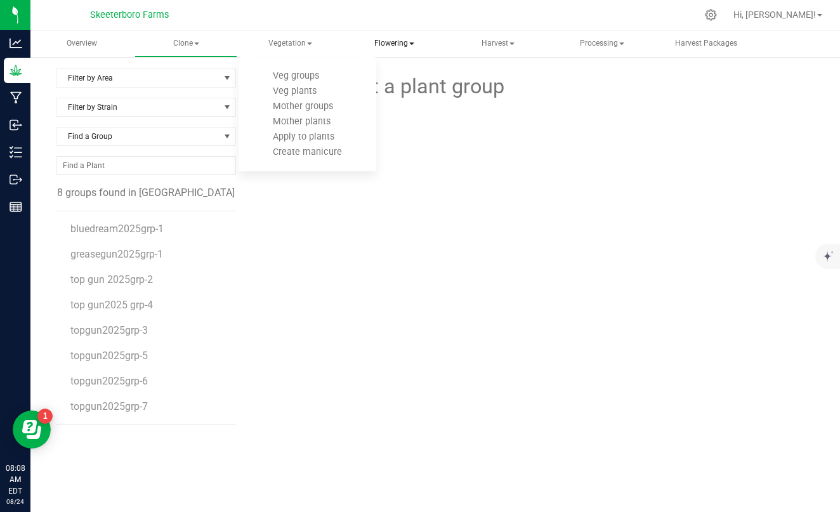
click at [395, 41] on span "Flowering" at bounding box center [394, 43] width 102 height 25
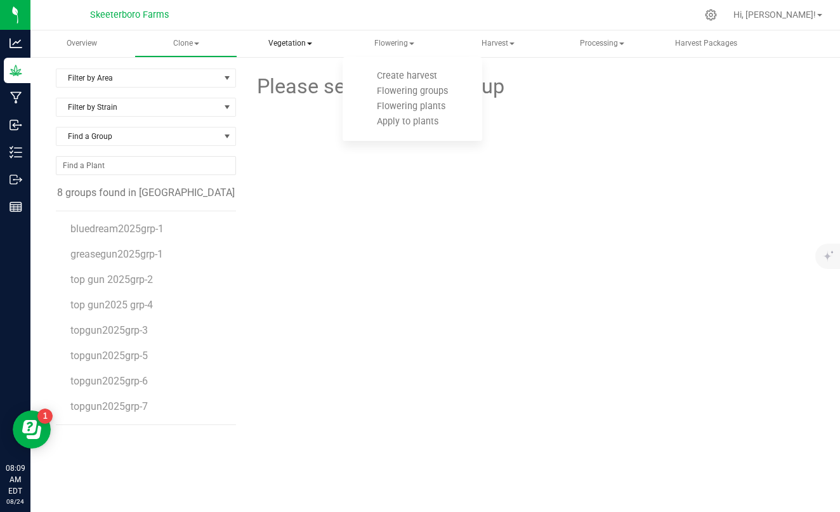
click at [286, 47] on span "Vegetation" at bounding box center [290, 43] width 102 height 25
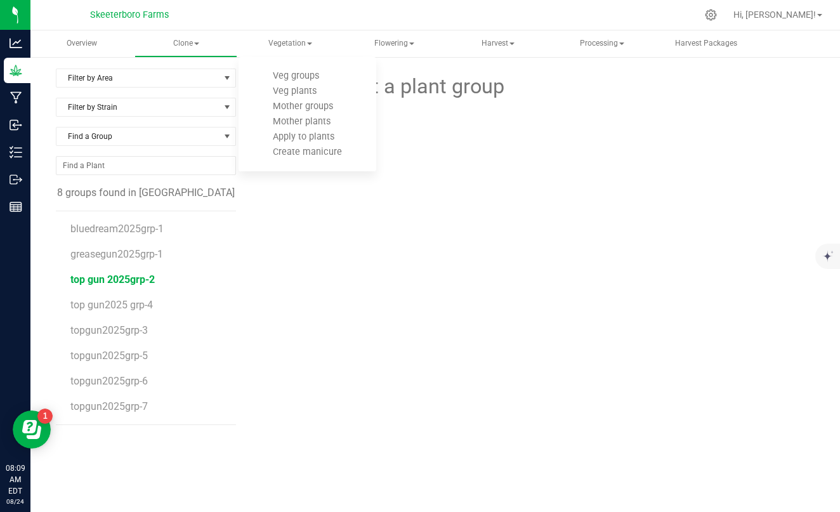
click at [131, 282] on span "top gun 2025grp-2" at bounding box center [112, 280] width 84 height 12
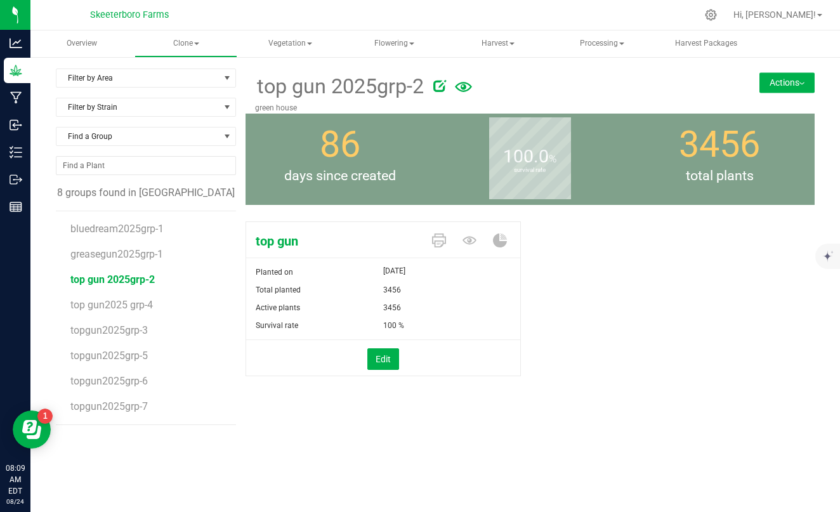
click at [771, 80] on button "Actions" at bounding box center [787, 82] width 55 height 20
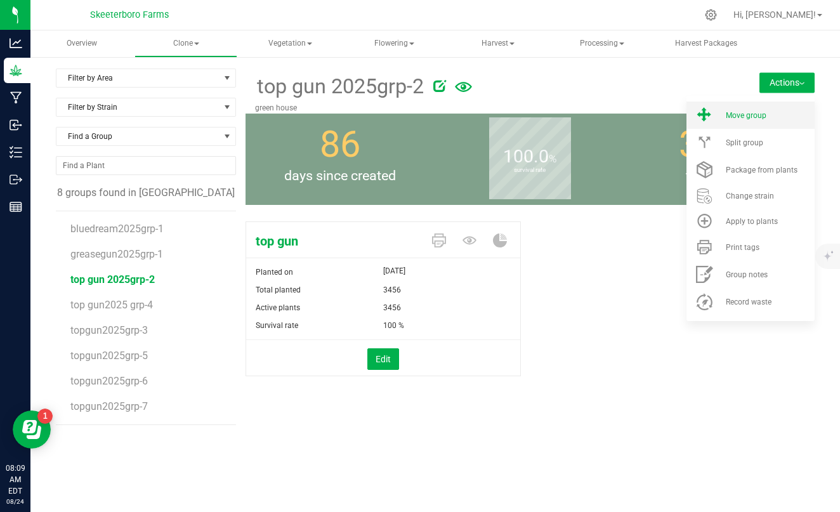
click at [755, 122] on li "Move group" at bounding box center [751, 115] width 128 height 27
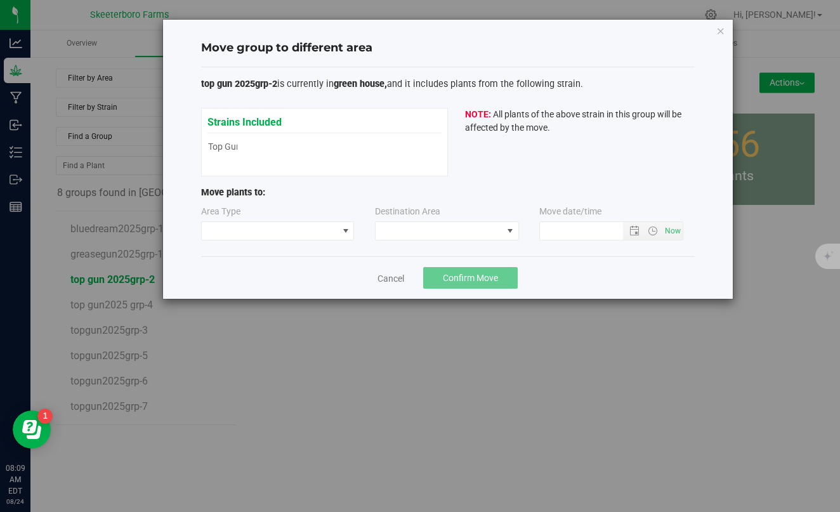
type input "[DATE] 8:09 AM"
click at [347, 231] on span "NO DATA FOUND" at bounding box center [346, 231] width 10 height 10
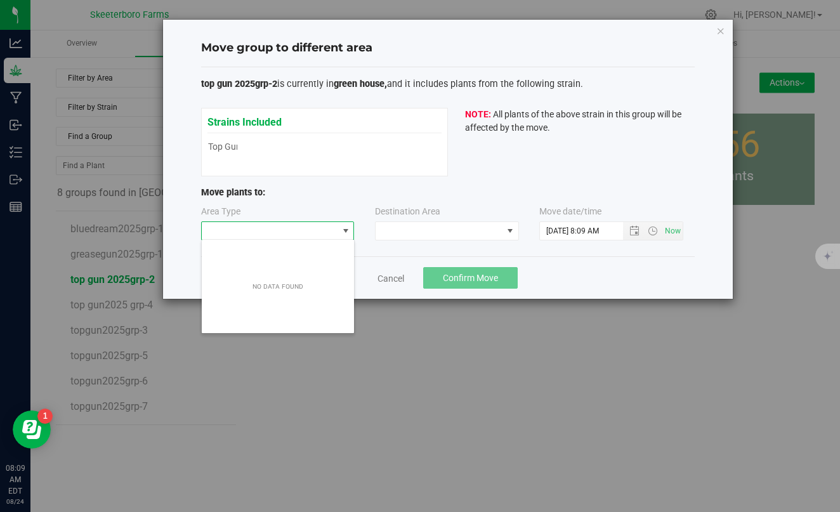
scroll to position [19, 154]
click at [347, 231] on span "NO DATA FOUND" at bounding box center [346, 231] width 10 height 10
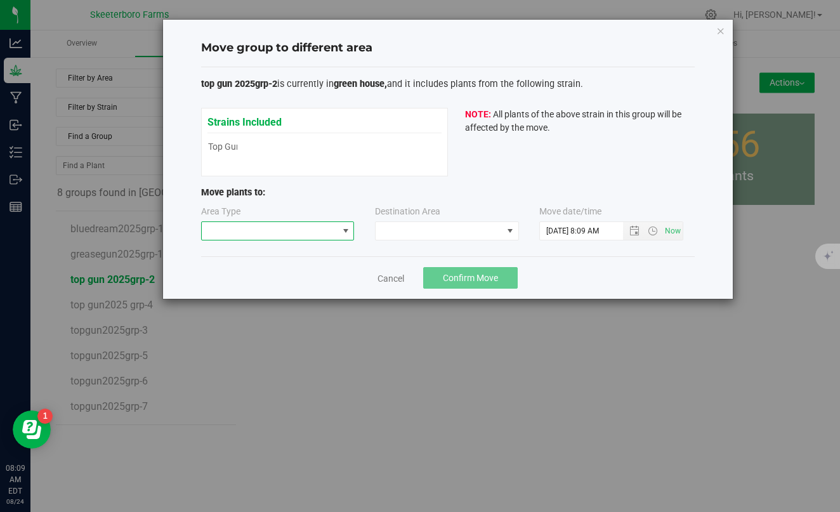
click at [347, 231] on span "NO DATA FOUND" at bounding box center [346, 231] width 10 height 10
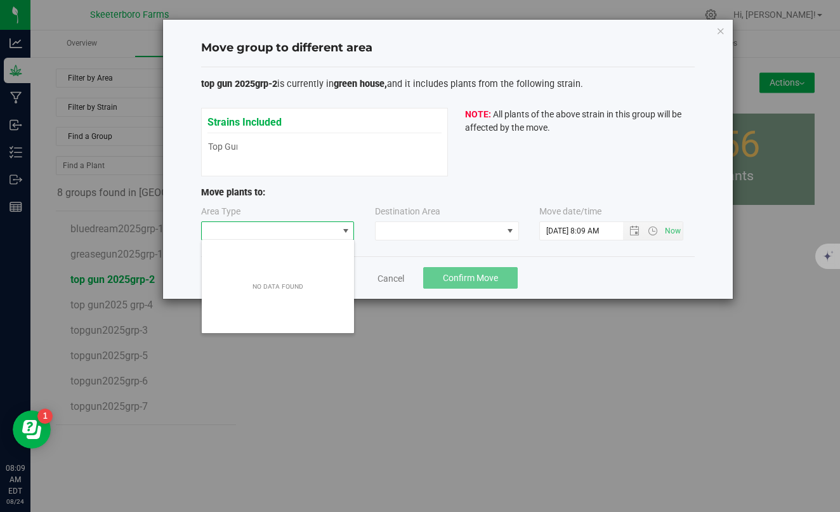
click at [347, 231] on span "NO DATA FOUND" at bounding box center [346, 231] width 10 height 10
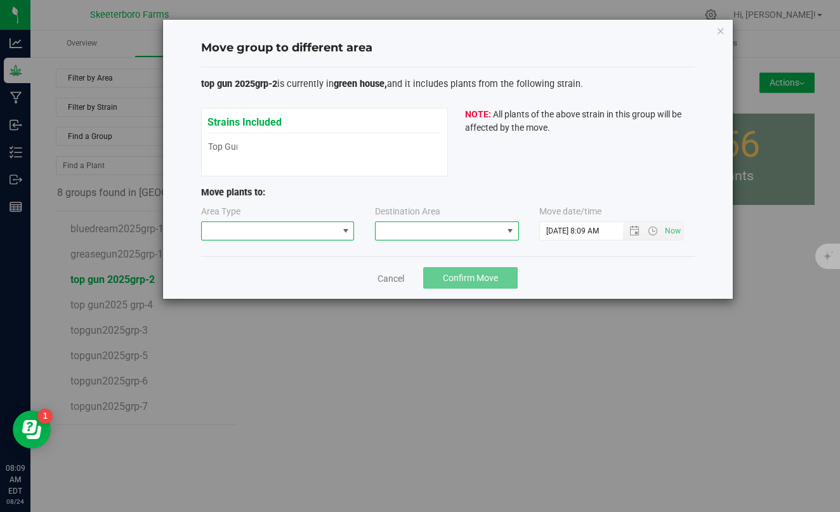
click at [446, 230] on span "NO DATA FOUND" at bounding box center [439, 231] width 127 height 18
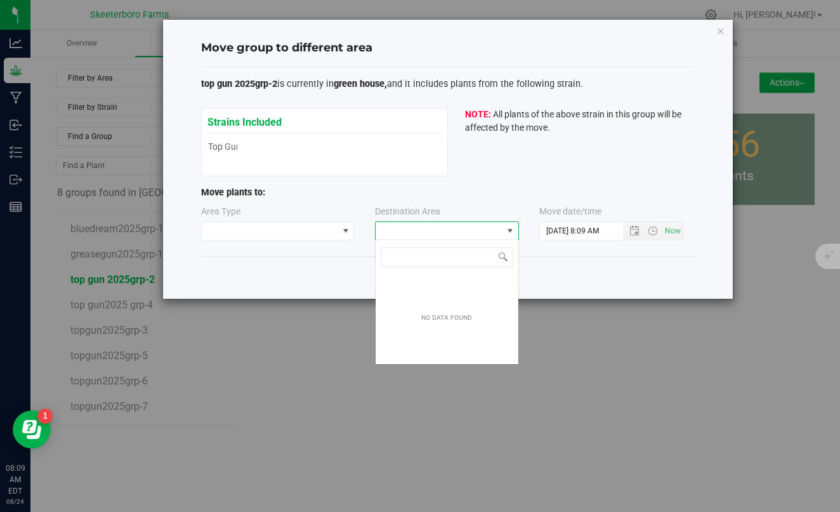
scroll to position [19, 144]
click at [446, 230] on span "NO DATA FOUND" at bounding box center [439, 231] width 127 height 18
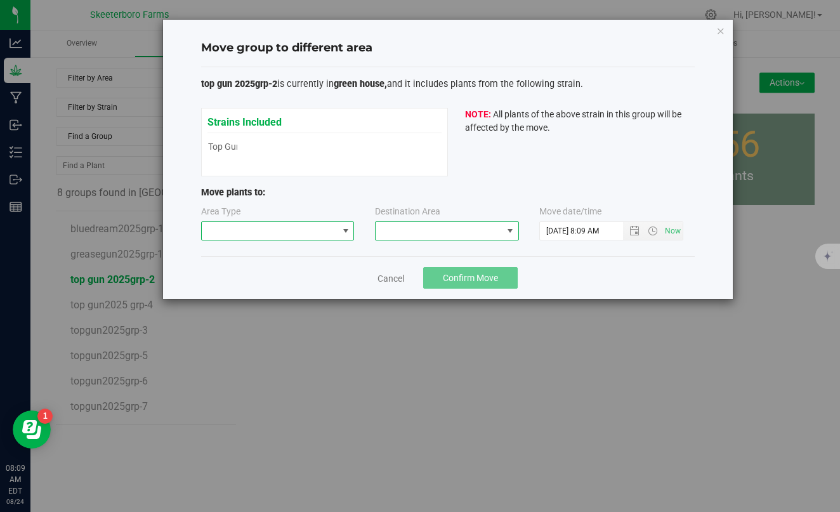
click at [345, 232] on span "NO DATA FOUND" at bounding box center [346, 231] width 10 height 10
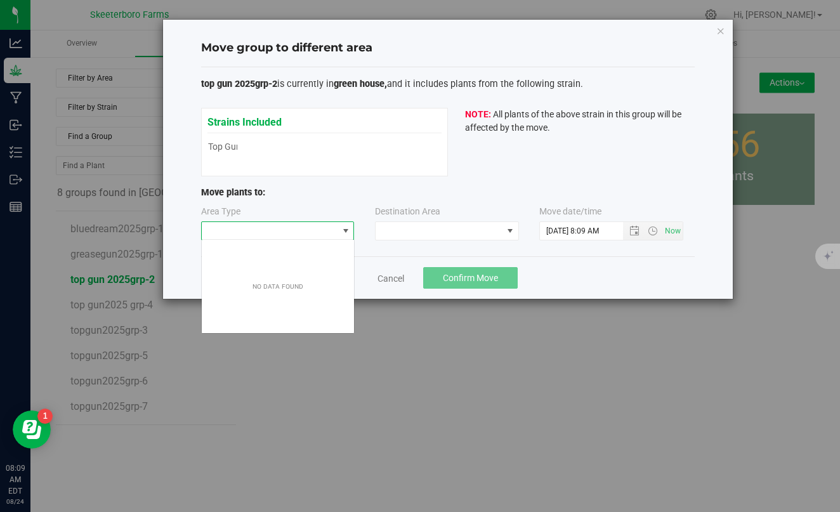
scroll to position [19, 154]
click at [345, 232] on span "NO DATA FOUND" at bounding box center [346, 231] width 10 height 10
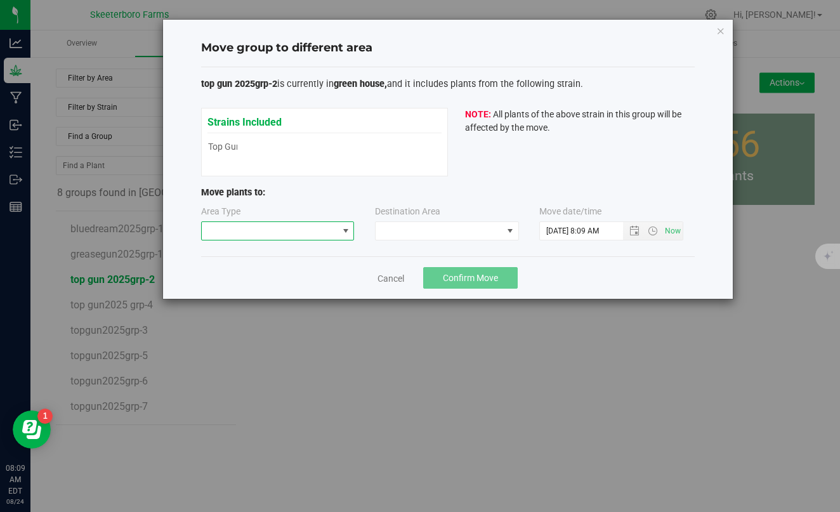
click at [345, 232] on span "NO DATA FOUND" at bounding box center [346, 231] width 10 height 10
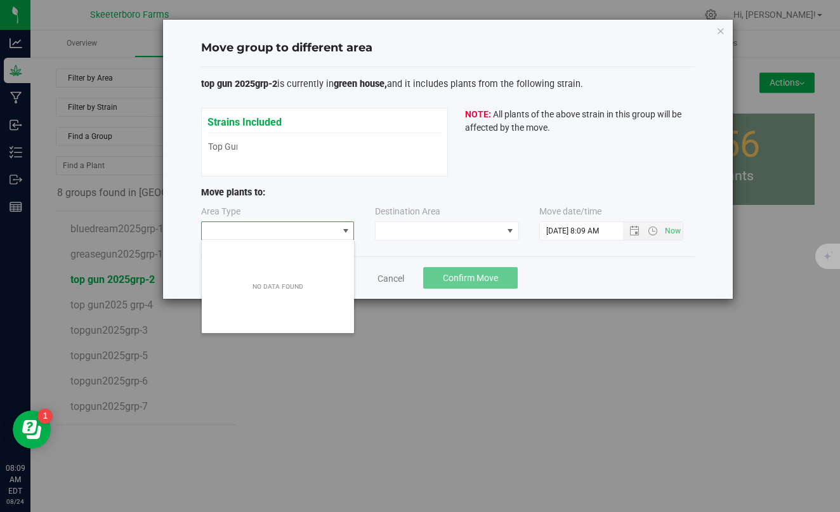
click at [345, 232] on span "NO DATA FOUND" at bounding box center [346, 231] width 10 height 10
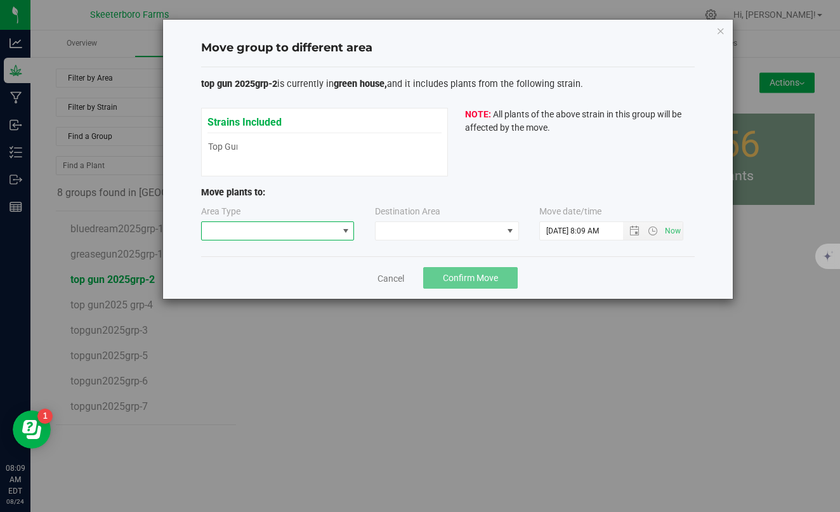
click at [345, 232] on span "NO DATA FOUND" at bounding box center [346, 231] width 10 height 10
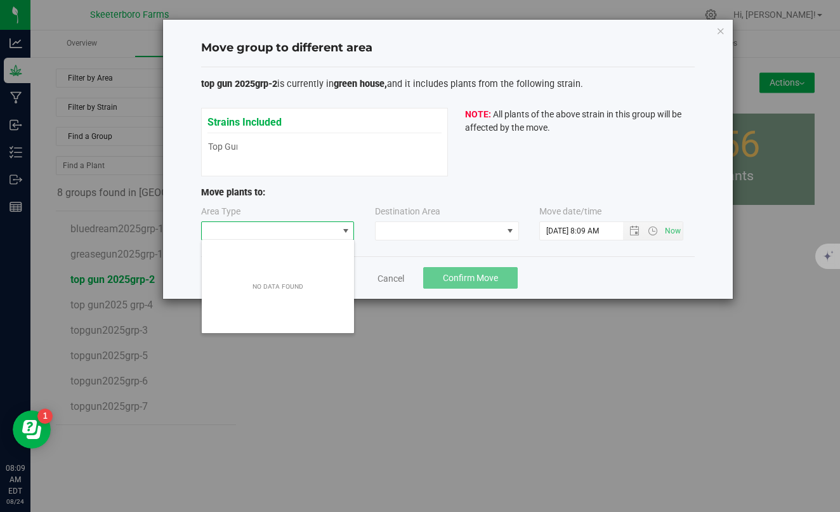
click at [345, 232] on span "NO DATA FOUND" at bounding box center [346, 231] width 10 height 10
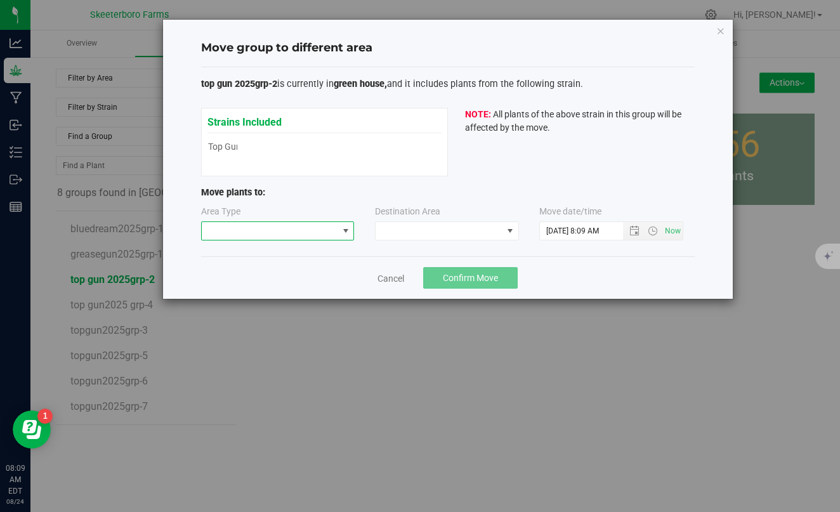
click at [345, 232] on span "NO DATA FOUND" at bounding box center [346, 231] width 10 height 10
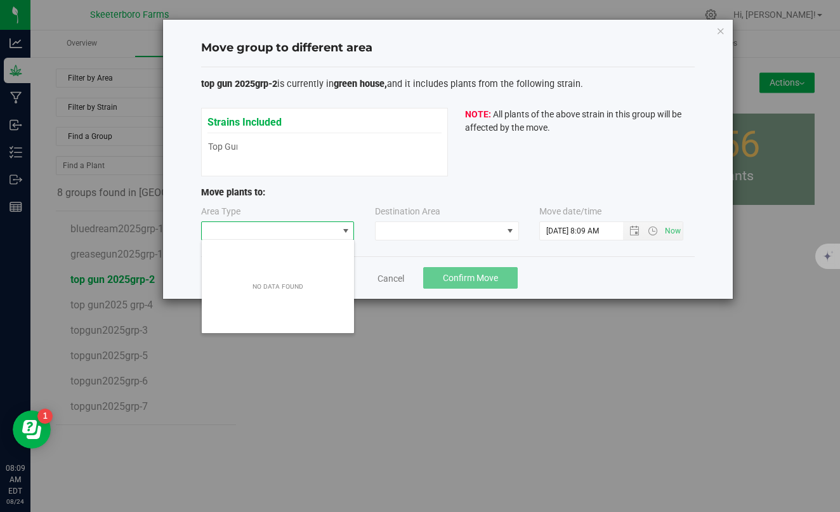
click at [310, 266] on div "NO DATA FOUND" at bounding box center [278, 286] width 152 height 89
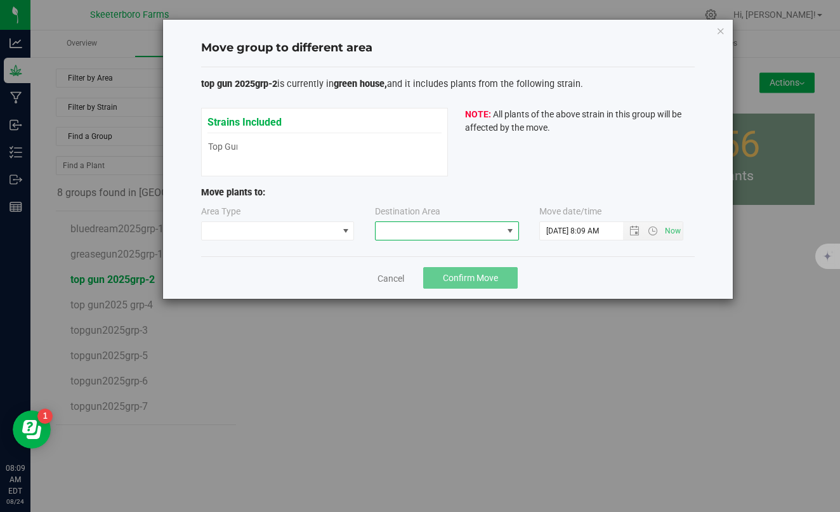
click at [437, 236] on span "NO DATA FOUND" at bounding box center [439, 231] width 127 height 18
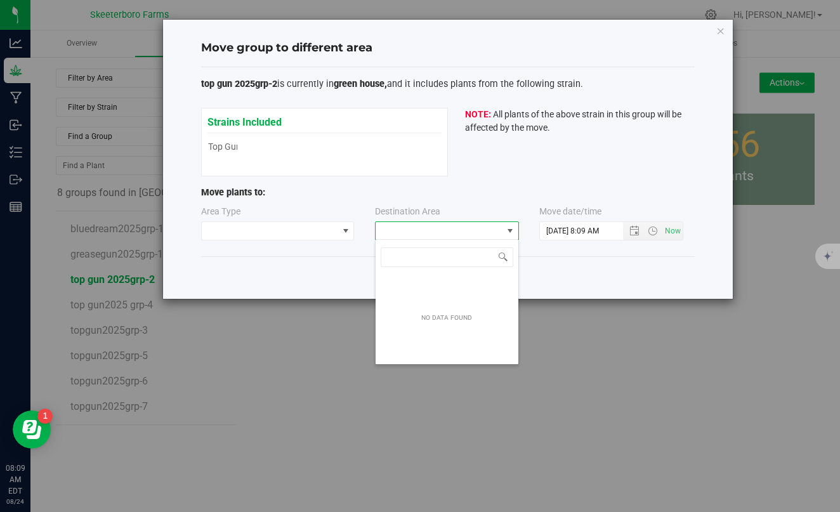
scroll to position [19, 144]
click at [436, 236] on span "NO DATA FOUND" at bounding box center [439, 231] width 127 height 18
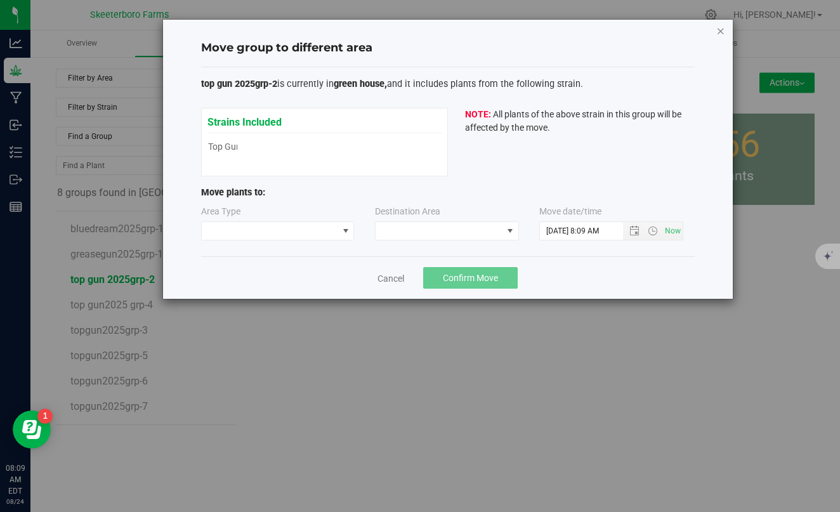
click at [724, 30] on icon "button" at bounding box center [721, 30] width 9 height 15
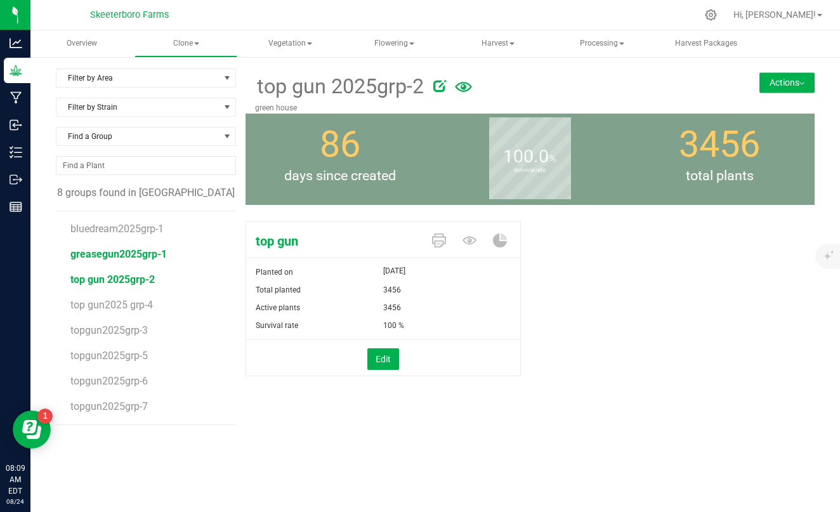
click at [139, 258] on span "greasegun2025grp-1" at bounding box center [118, 254] width 96 height 12
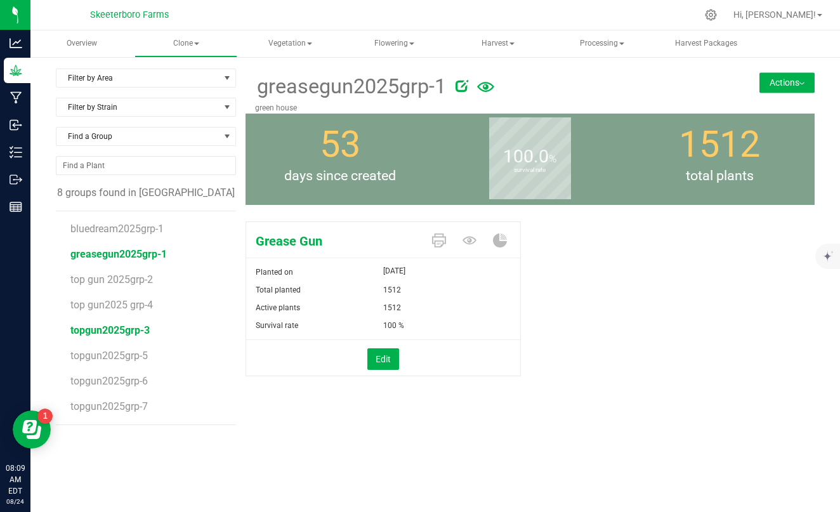
click at [135, 329] on span "topgun2025grp-3" at bounding box center [109, 330] width 79 height 12
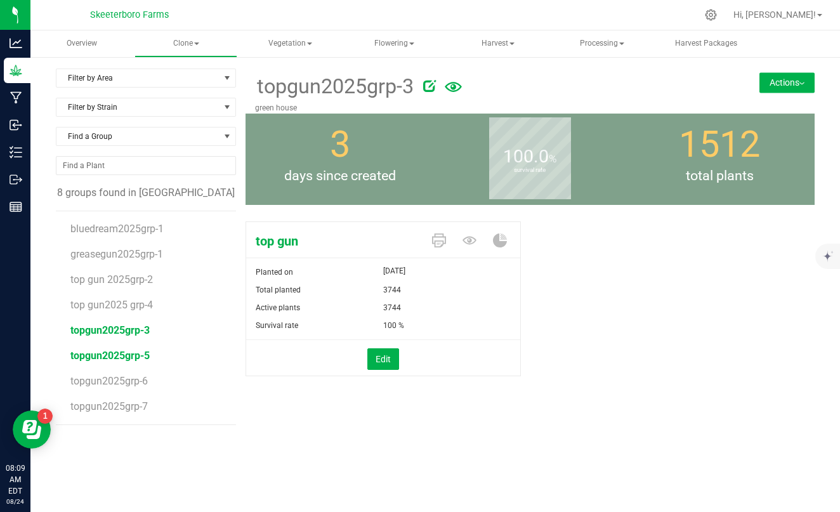
click at [129, 356] on span "topgun2025grp-5" at bounding box center [109, 356] width 79 height 12
click at [127, 383] on span "topgun2025grp-6" at bounding box center [109, 381] width 79 height 12
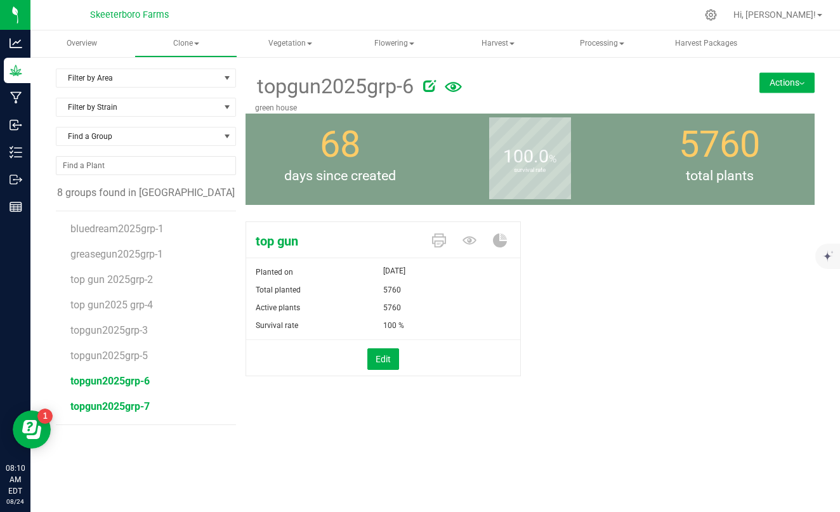
click at [122, 406] on span "topgun2025grp-7" at bounding box center [109, 407] width 79 height 12
click at [96, 194] on div "8 groups found in [GEOGRAPHIC_DATA]" at bounding box center [146, 192] width 180 height 15
click at [291, 44] on span "Vegetation" at bounding box center [290, 43] width 102 height 25
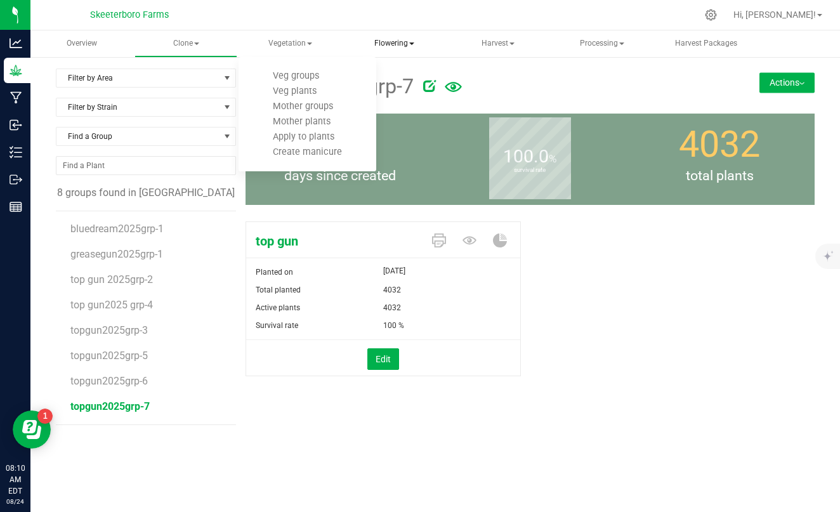
click at [388, 44] on span "Flowering" at bounding box center [394, 43] width 102 height 25
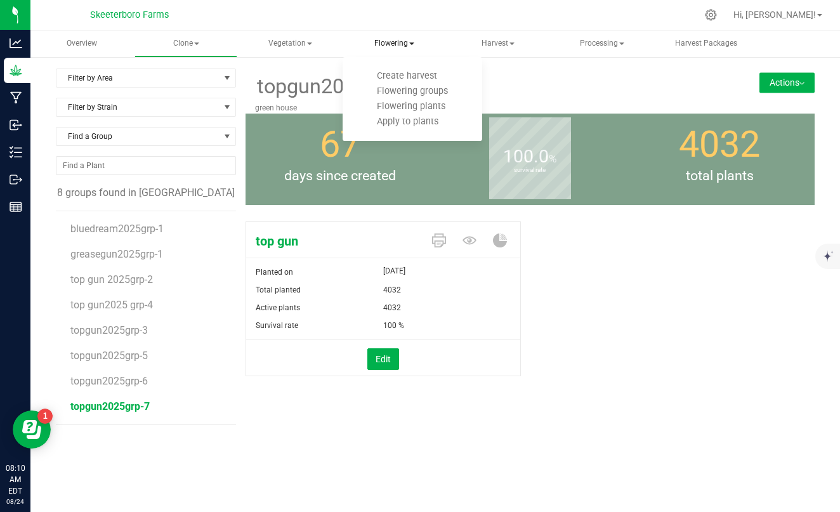
click at [345, 41] on span "Flowering" at bounding box center [394, 43] width 103 height 27
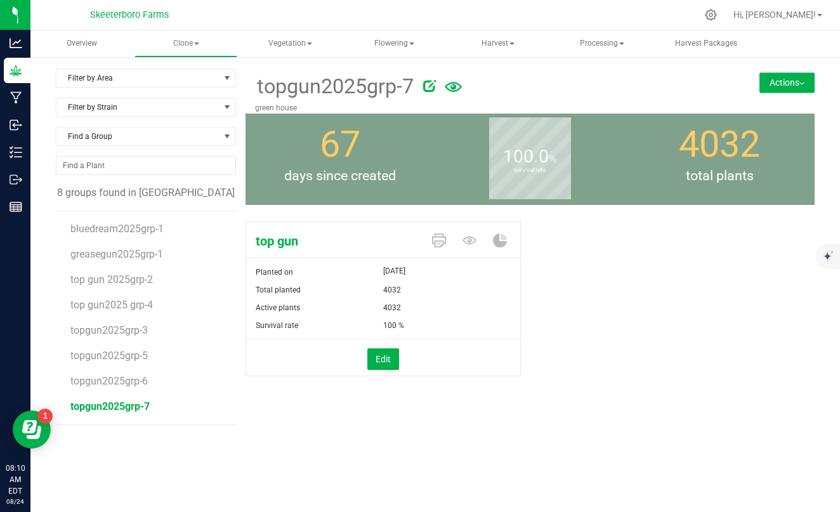
click at [129, 288] on li "top gun2025 grp-4" at bounding box center [148, 300] width 157 height 25
click at [136, 277] on span "top gun 2025grp-2" at bounding box center [112, 280] width 84 height 12
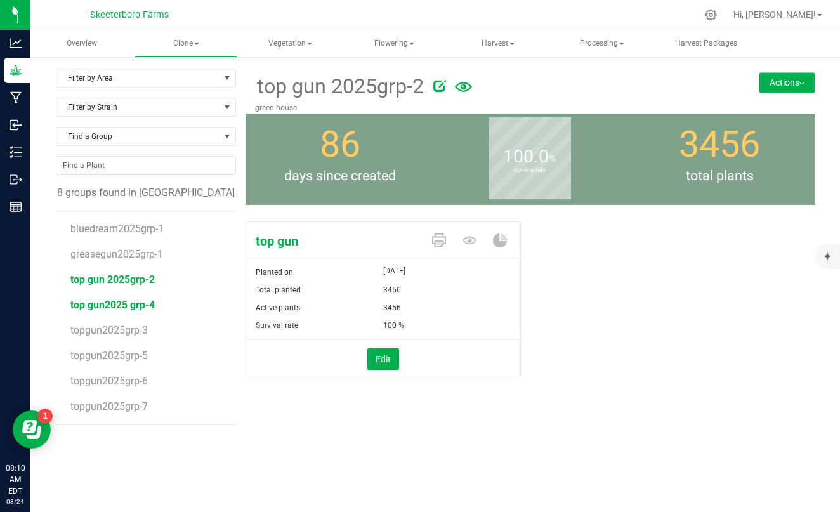
click at [118, 304] on span "top gun2025 grp-4" at bounding box center [112, 305] width 84 height 12
click at [114, 329] on span "topgun2025grp-3" at bounding box center [109, 330] width 79 height 12
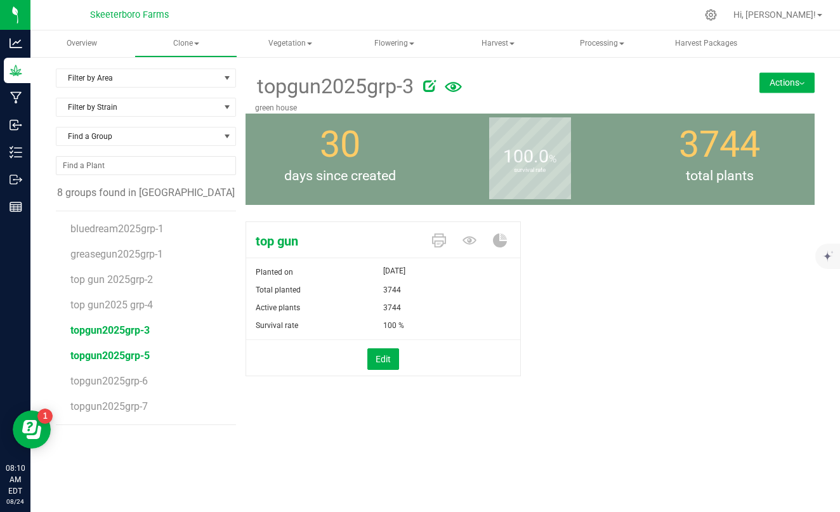
click at [108, 357] on span "topgun2025grp-5" at bounding box center [109, 356] width 79 height 12
click at [112, 384] on span "topgun2025grp-6" at bounding box center [109, 381] width 79 height 12
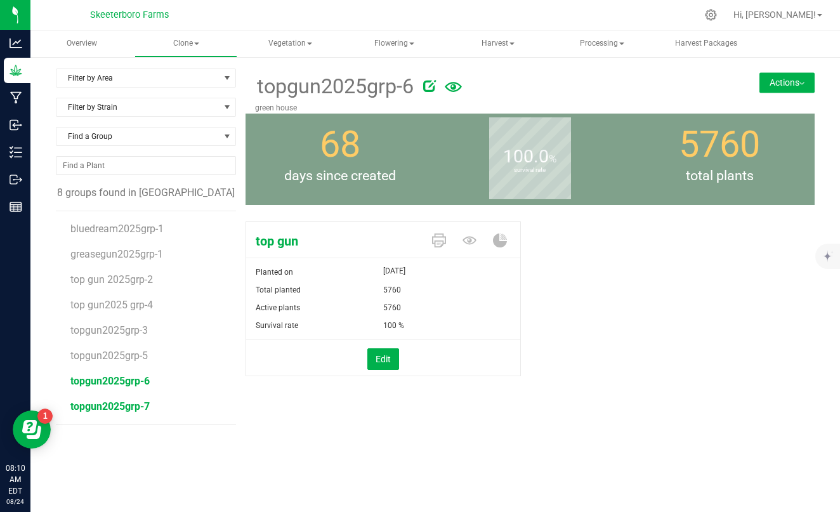
click at [110, 407] on span "topgun2025grp-7" at bounding box center [109, 407] width 79 height 12
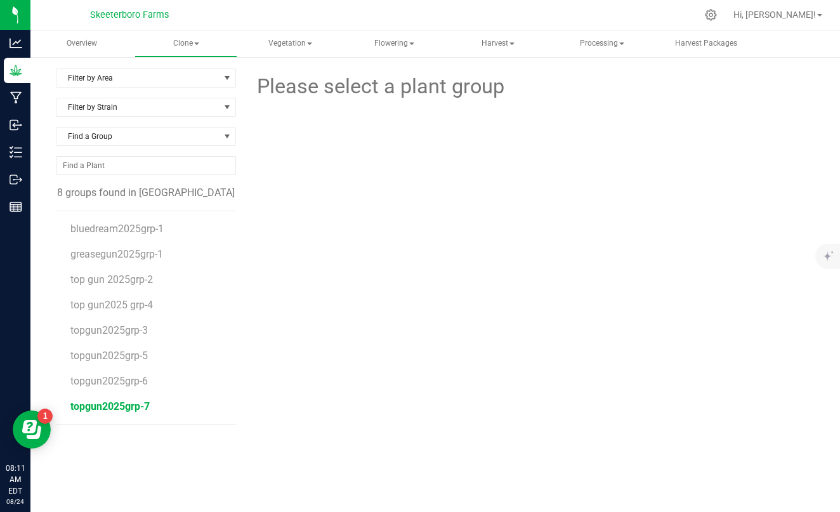
click at [110, 407] on span "topgun2025grp-7" at bounding box center [109, 407] width 79 height 12
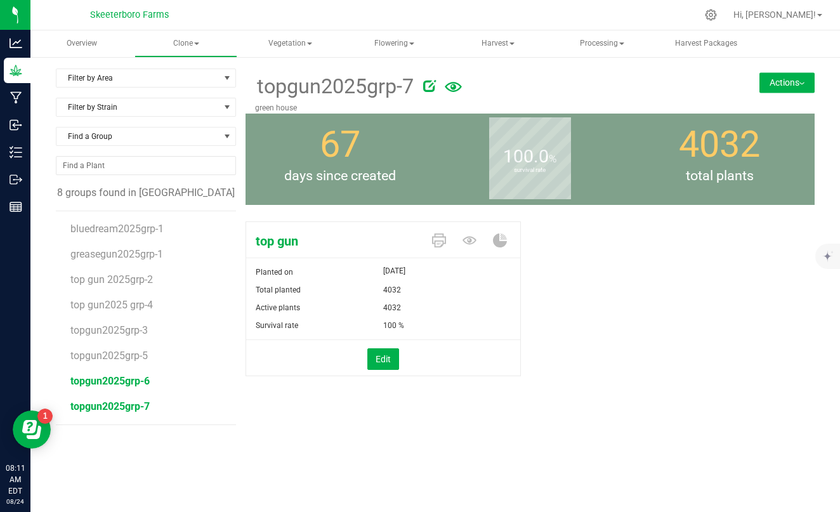
click at [114, 383] on span "topgun2025grp-6" at bounding box center [109, 381] width 79 height 12
click at [780, 83] on button "Actions" at bounding box center [787, 82] width 55 height 20
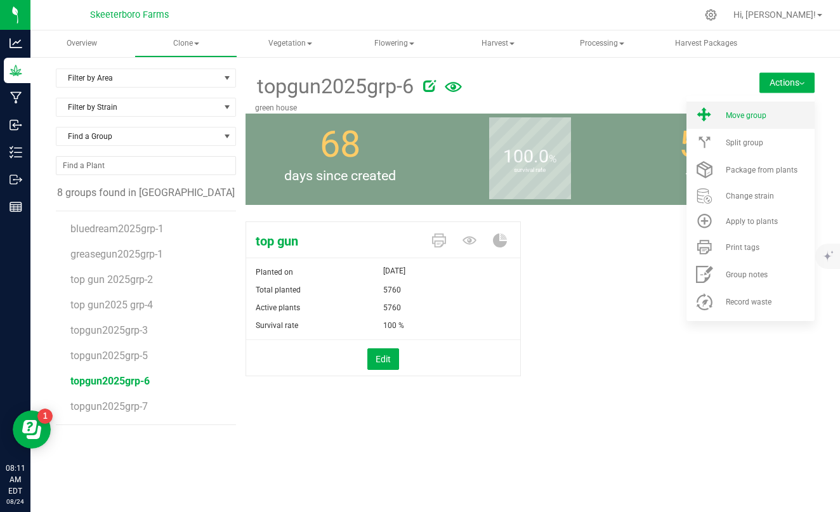
click at [729, 124] on li "Move group" at bounding box center [751, 115] width 128 height 27
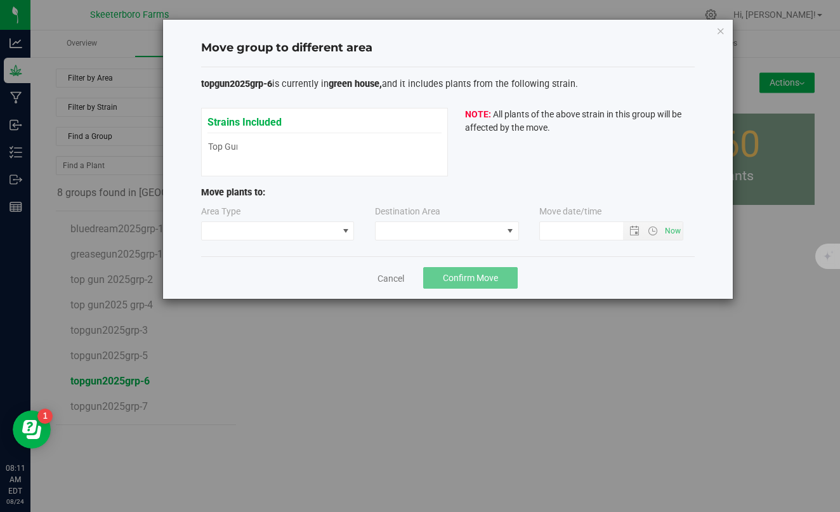
type input "[DATE] 8:11 AM"
click at [255, 228] on span "NO DATA FOUND" at bounding box center [270, 231] width 136 height 18
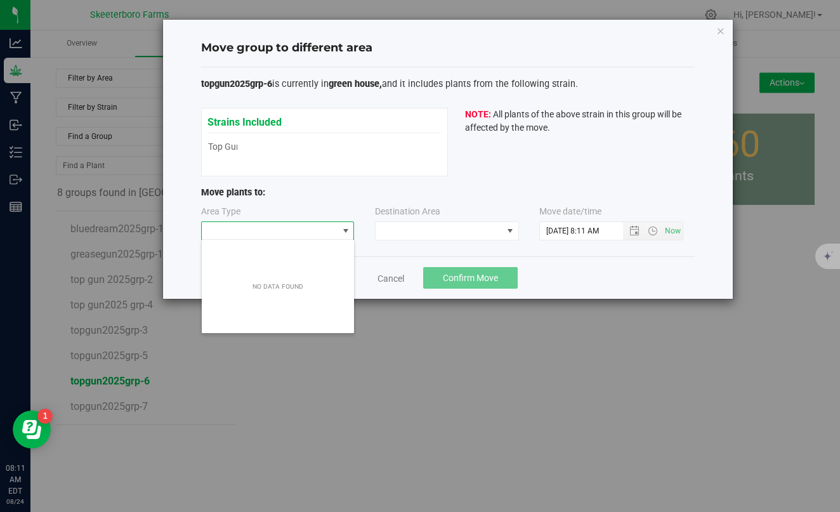
scroll to position [19, 154]
click at [265, 234] on span "NO DATA FOUND" at bounding box center [270, 231] width 136 height 18
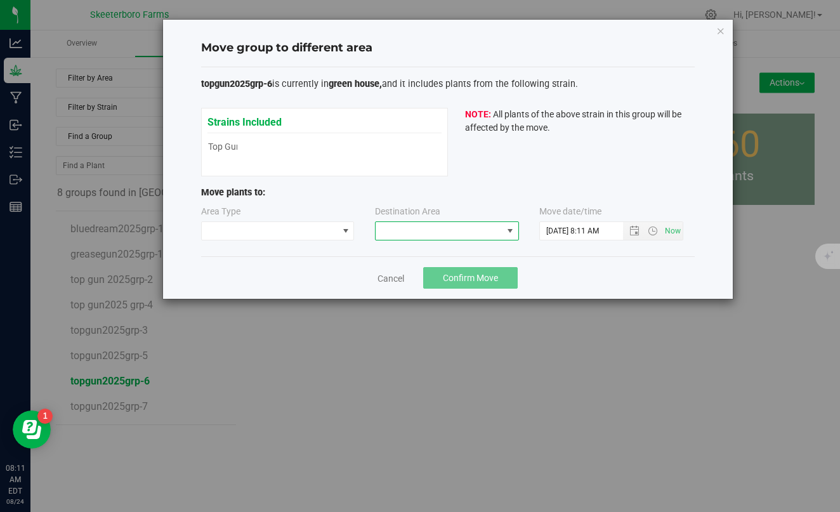
click at [507, 231] on span "NO DATA FOUND" at bounding box center [510, 231] width 10 height 10
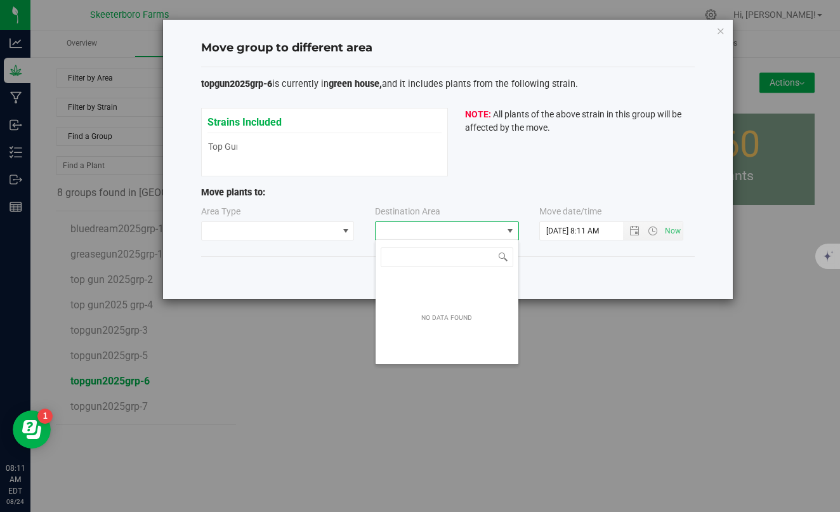
scroll to position [19, 144]
click at [507, 231] on span "NO DATA FOUND" at bounding box center [510, 231] width 10 height 10
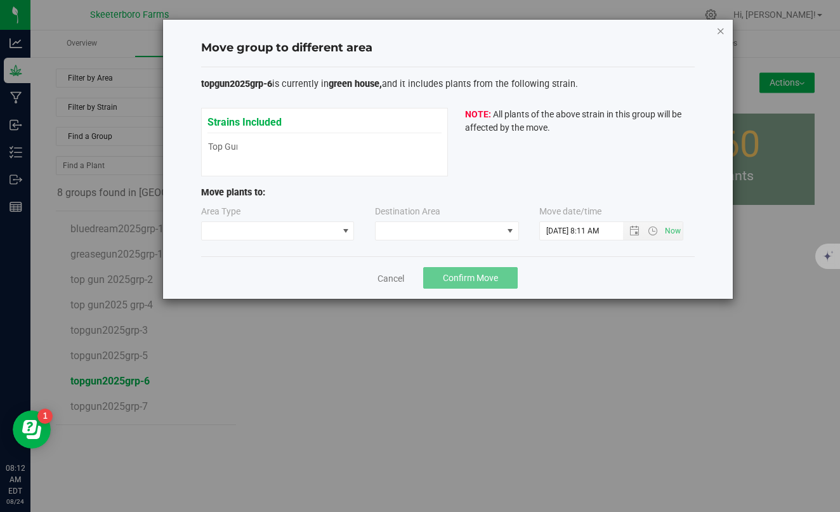
click at [720, 34] on icon "button" at bounding box center [721, 30] width 9 height 15
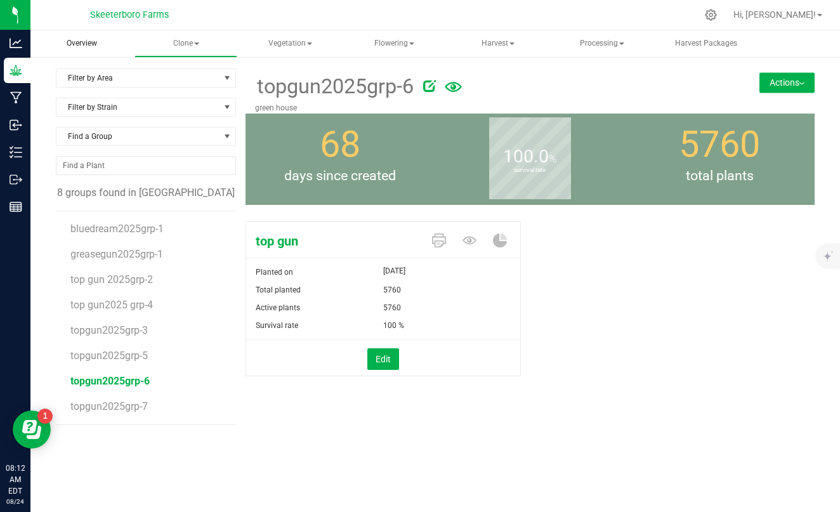
click at [86, 43] on span "Overview" at bounding box center [82, 43] width 65 height 11
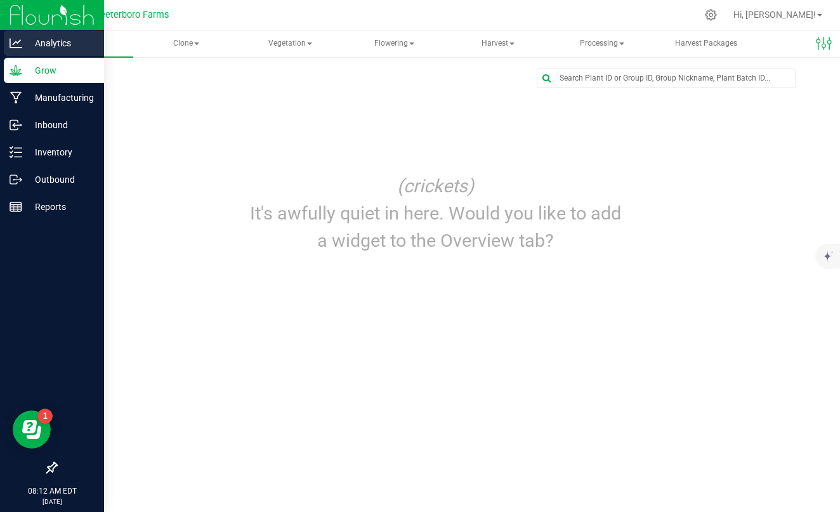
click at [20, 41] on icon at bounding box center [16, 43] width 13 height 10
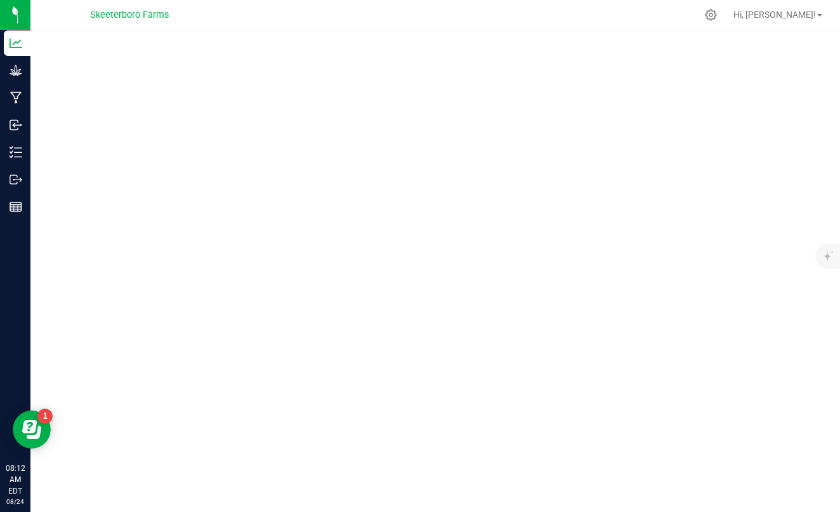
click at [136, 13] on span "Skeeterboro Farms" at bounding box center [129, 15] width 79 height 11
click at [136, 17] on span "Skeeterboro Farms" at bounding box center [129, 15] width 79 height 11
drag, startPoint x: 120, startPoint y: 20, endPoint x: 104, endPoint y: 20, distance: 15.9
click at [112, 20] on span "Skeeterboro Farms" at bounding box center [129, 15] width 79 height 11
click at [162, 13] on span "Skeeterboro Farms" at bounding box center [129, 15] width 79 height 11
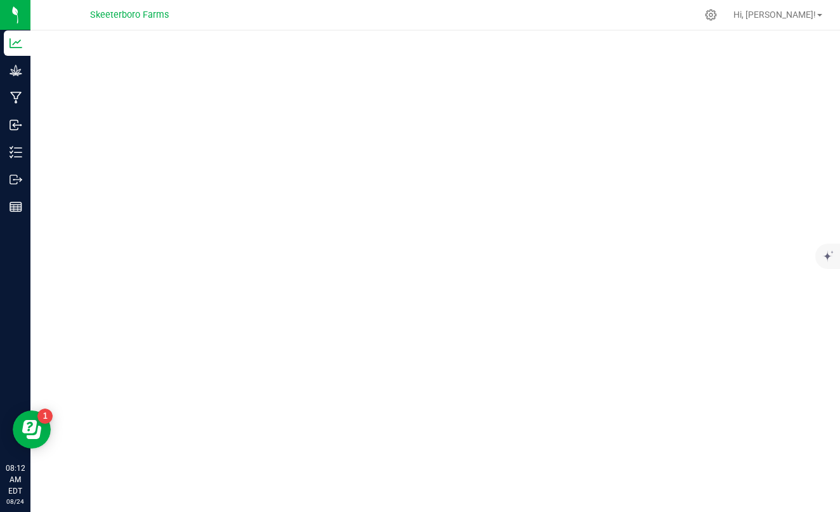
click at [162, 13] on span "Skeeterboro Farms" at bounding box center [129, 15] width 79 height 11
click at [718, 17] on icon at bounding box center [711, 14] width 13 height 13
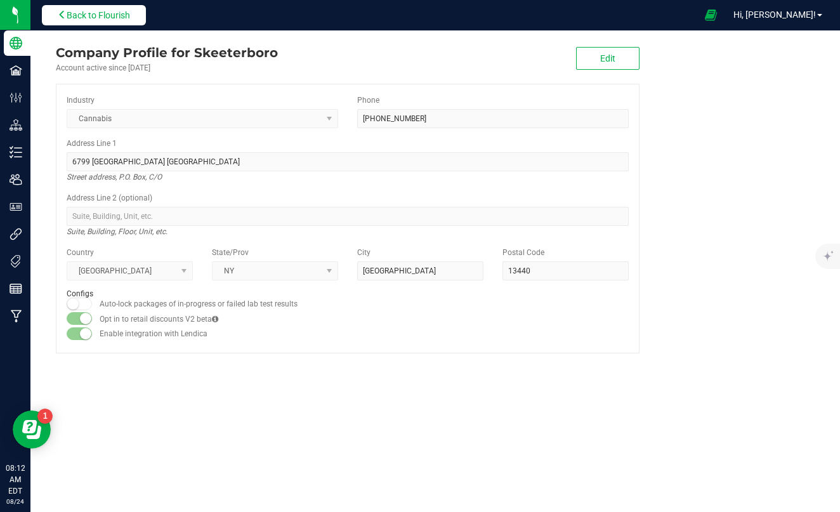
click at [108, 11] on span "Back to Flourish" at bounding box center [98, 15] width 63 height 10
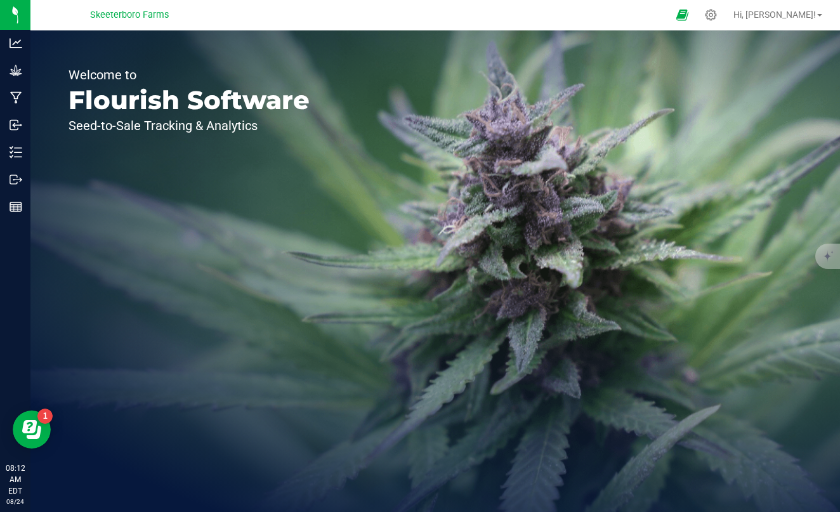
click at [112, 17] on span "Skeeterboro Farms" at bounding box center [129, 15] width 79 height 11
click at [116, 10] on span "Skeeterboro Farms" at bounding box center [129, 15] width 79 height 11
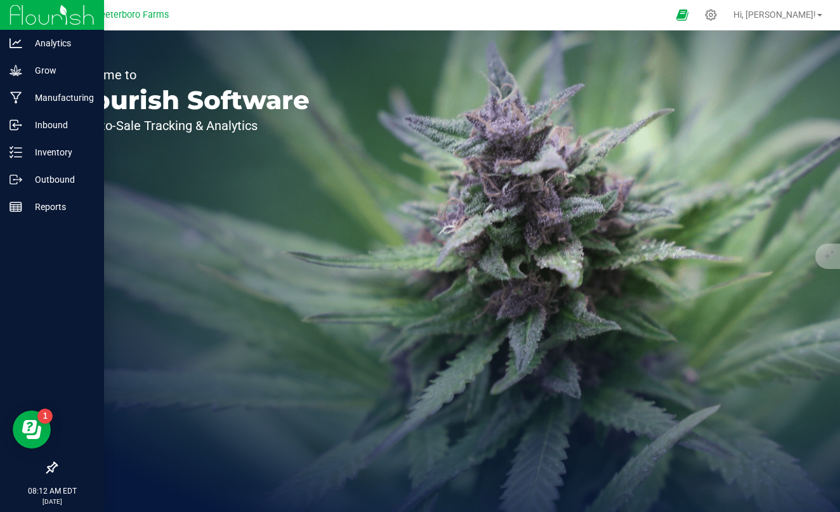
click at [17, 12] on img at bounding box center [52, 15] width 85 height 30
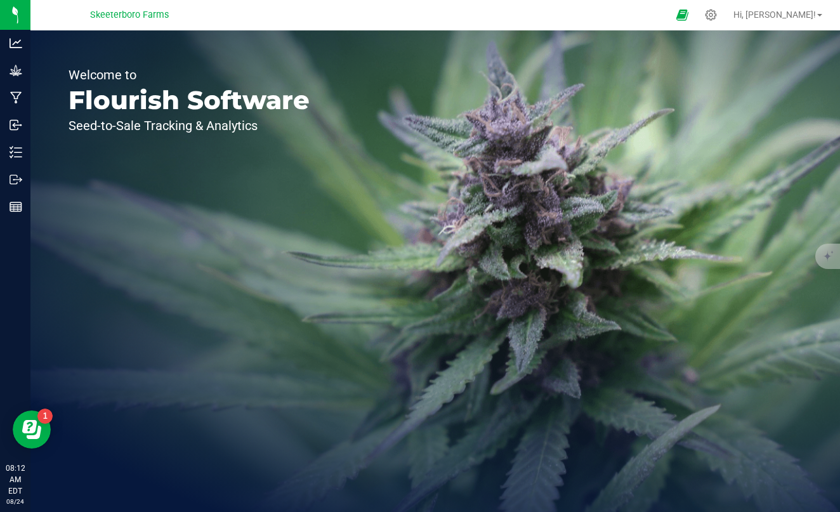
click at [151, 15] on span "Skeeterboro Farms" at bounding box center [129, 15] width 79 height 11
